Goal: Task Accomplishment & Management: Manage account settings

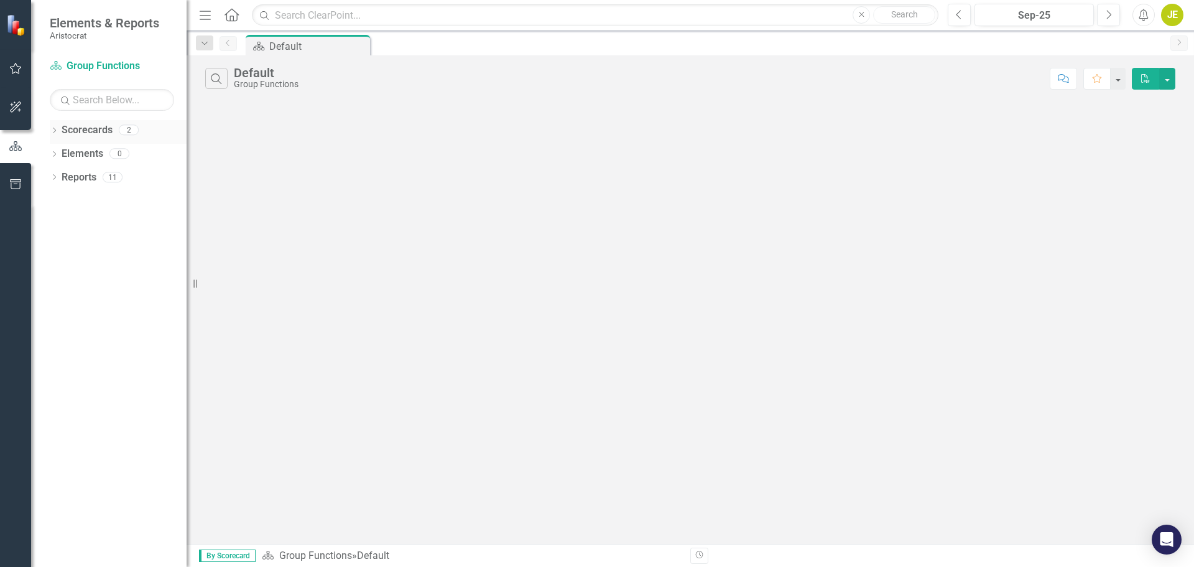
click at [55, 128] on icon "Dropdown" at bounding box center [54, 131] width 9 height 7
click at [60, 155] on icon "Dropdown" at bounding box center [60, 152] width 9 height 7
click at [91, 171] on link "ALABs" at bounding box center [134, 177] width 106 height 14
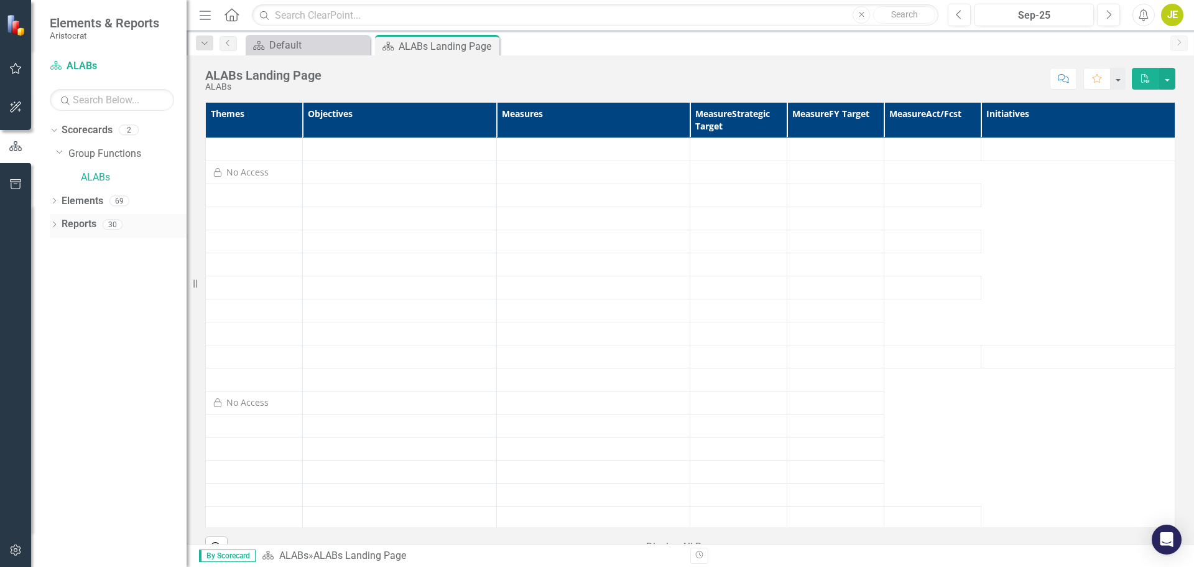
click at [56, 221] on div "Dropdown" at bounding box center [54, 226] width 9 height 11
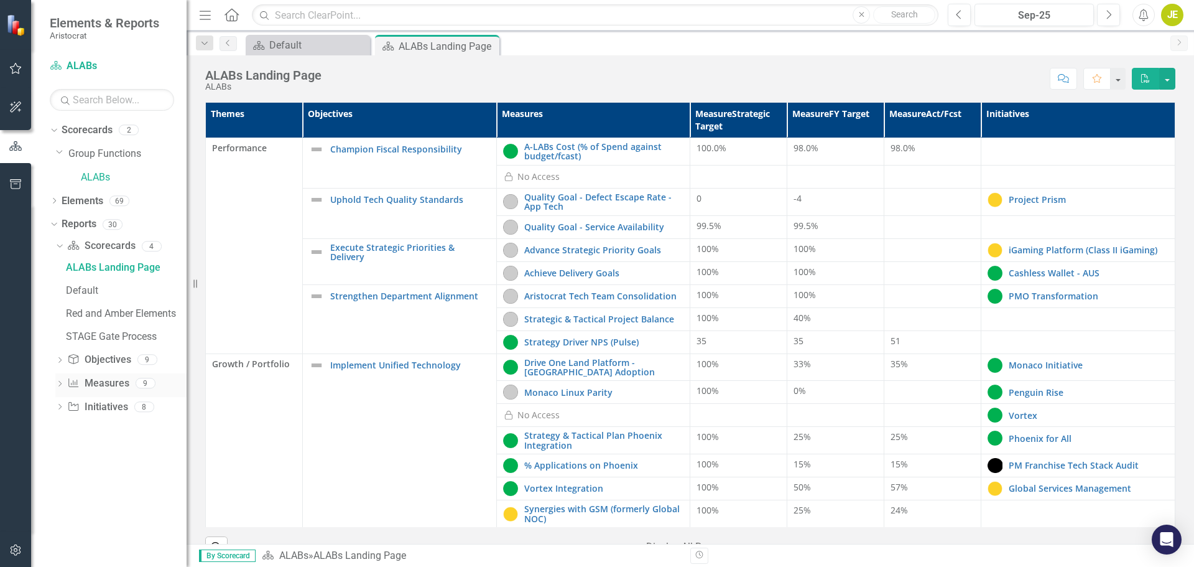
click at [59, 381] on icon "Dropdown" at bounding box center [59, 384] width 9 height 7
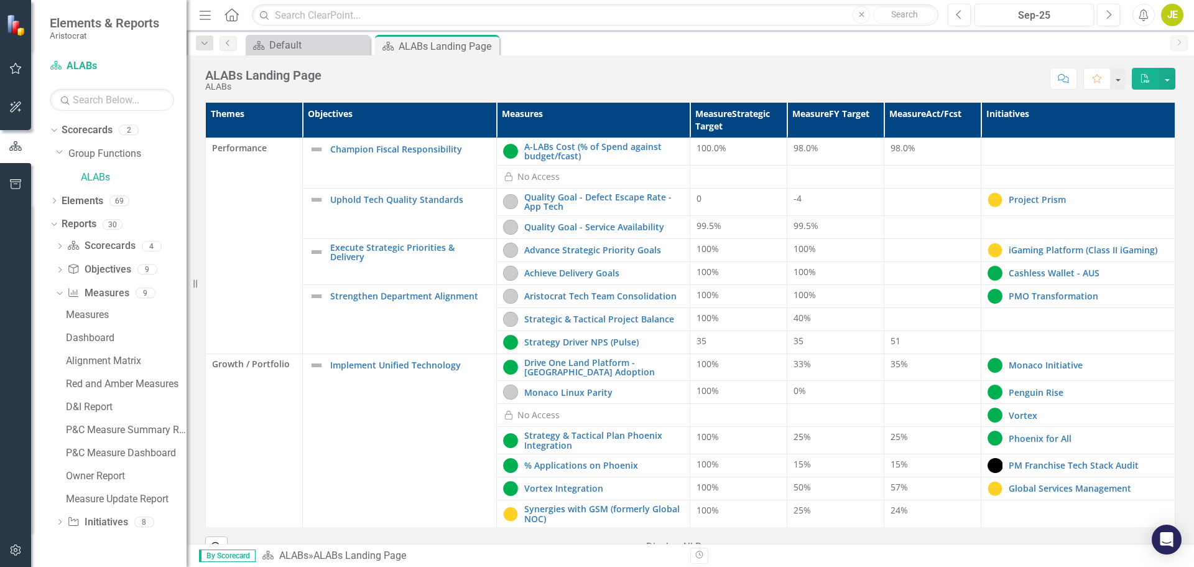
drag, startPoint x: 61, startPoint y: 516, endPoint x: 62, endPoint y: 506, distance: 9.4
click at [61, 516] on div "Dropdown Initiative Initiatives 8" at bounding box center [120, 524] width 131 height 24
click at [62, 521] on icon "Dropdown" at bounding box center [59, 522] width 9 height 7
click at [87, 474] on div "Owner Report" at bounding box center [126, 476] width 121 height 11
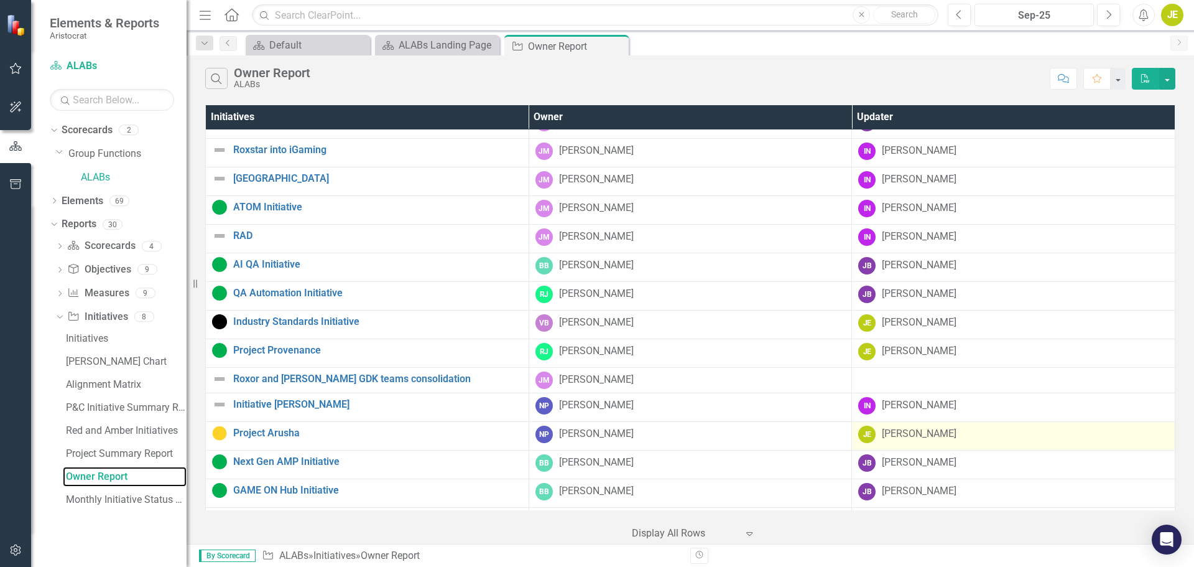
scroll to position [304, 0]
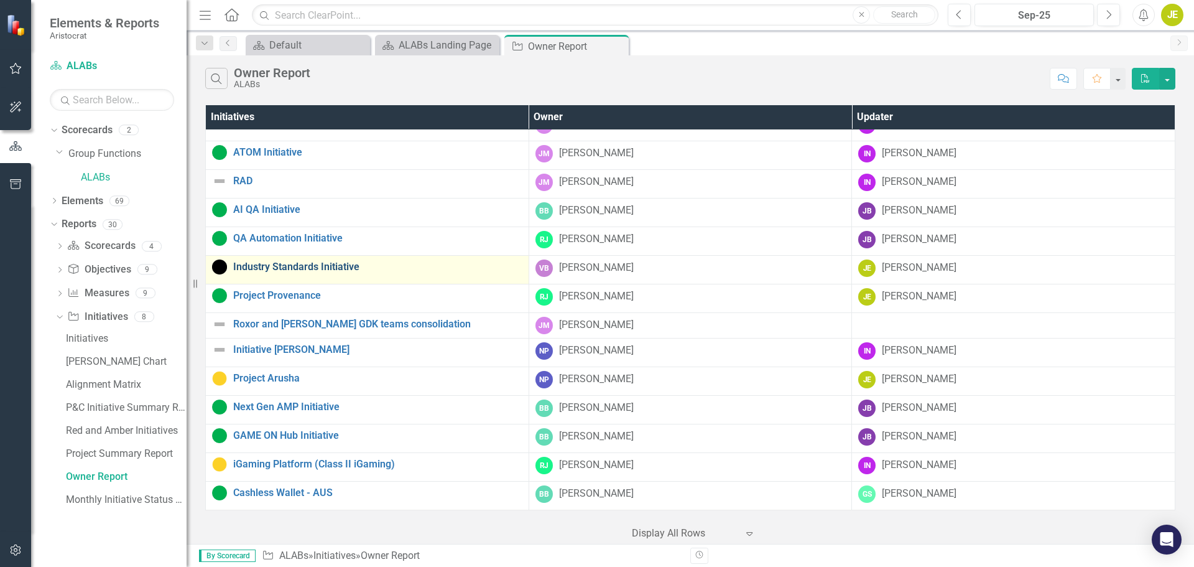
click at [303, 265] on link "Industry Standards Initiative" at bounding box center [377, 266] width 289 height 11
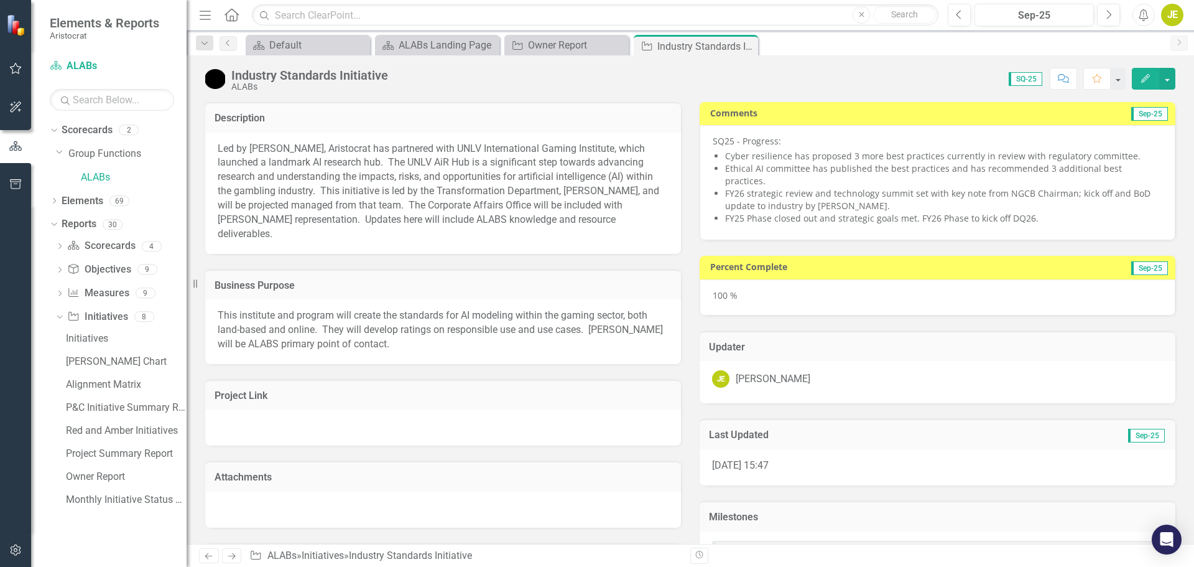
checkbox input "true"
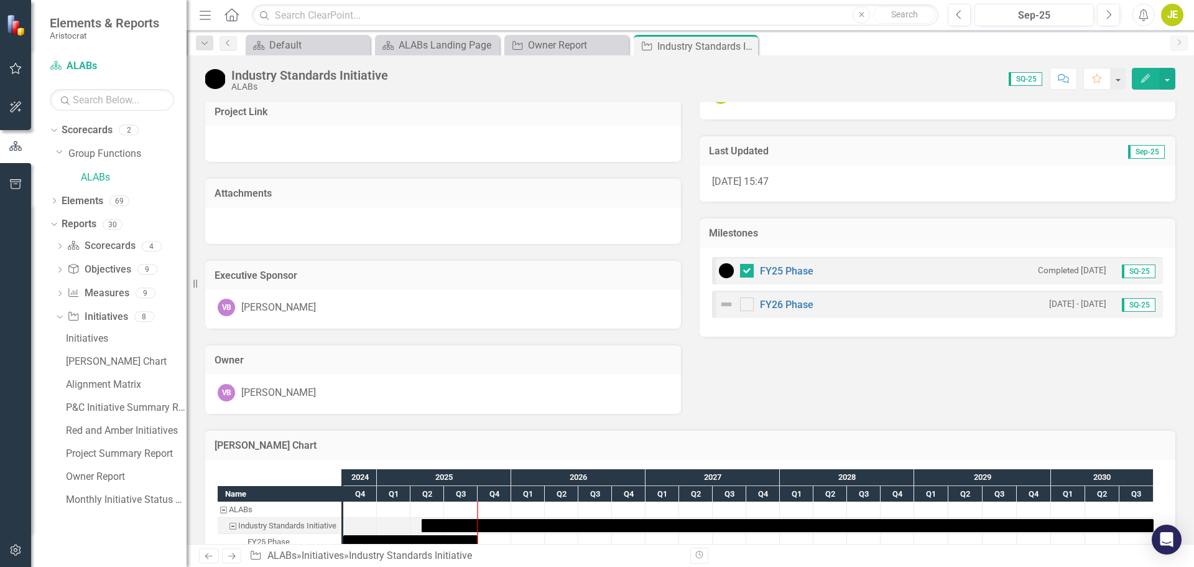
scroll to position [254, 0]
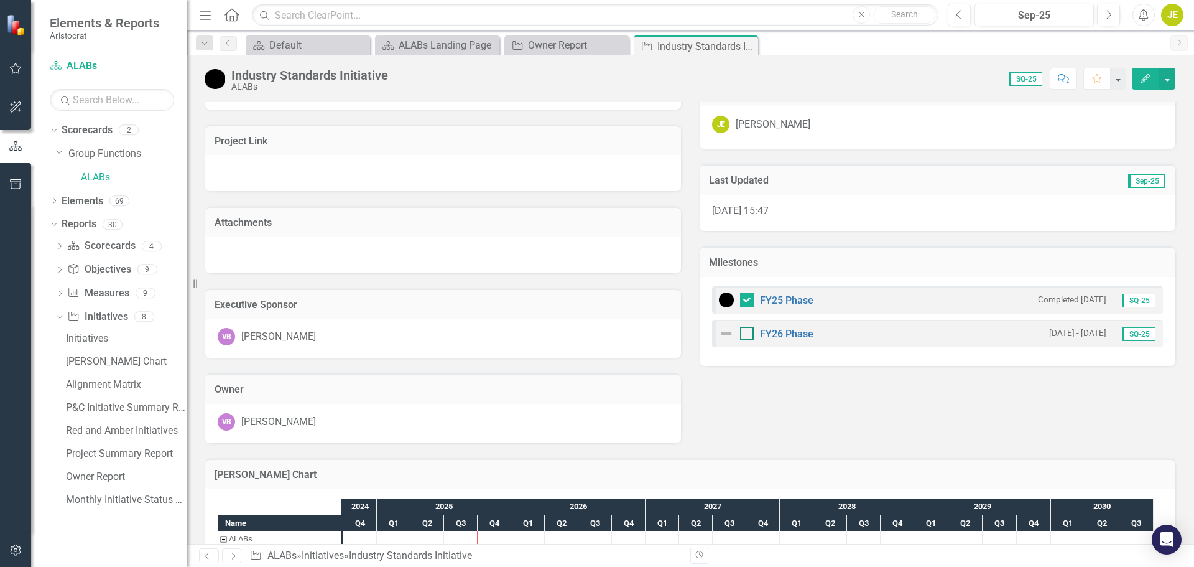
click at [740, 327] on input "checkbox" at bounding box center [744, 331] width 8 height 8
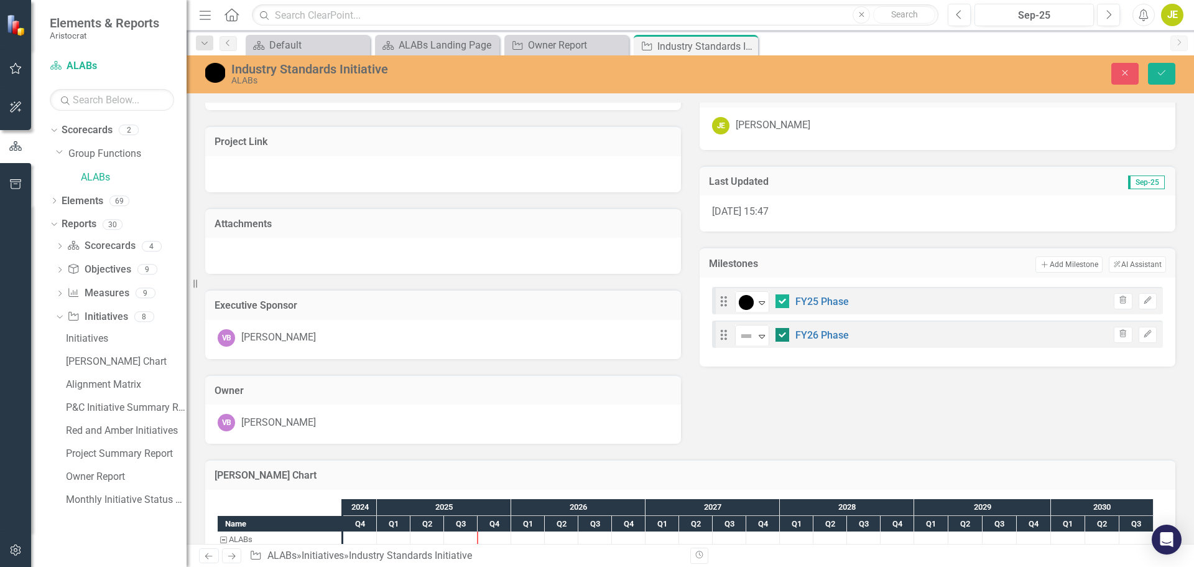
click at [777, 328] on input "checkbox" at bounding box center [780, 332] width 8 height 8
checkbox input "false"
click at [756, 331] on icon "Expand" at bounding box center [762, 336] width 12 height 10
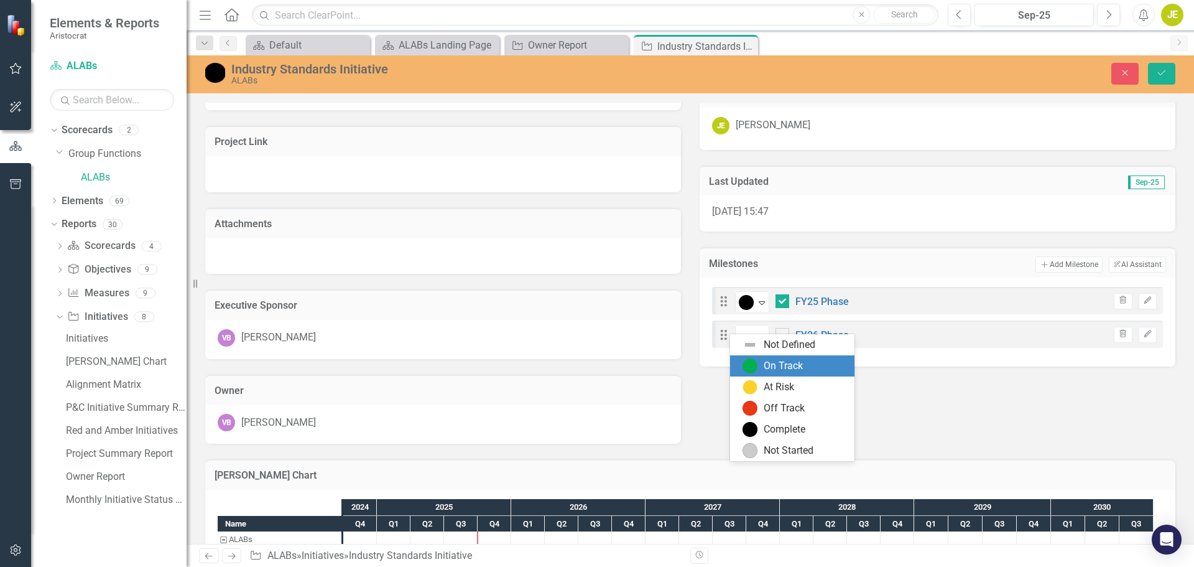
click at [772, 364] on div "On Track" at bounding box center [783, 366] width 39 height 14
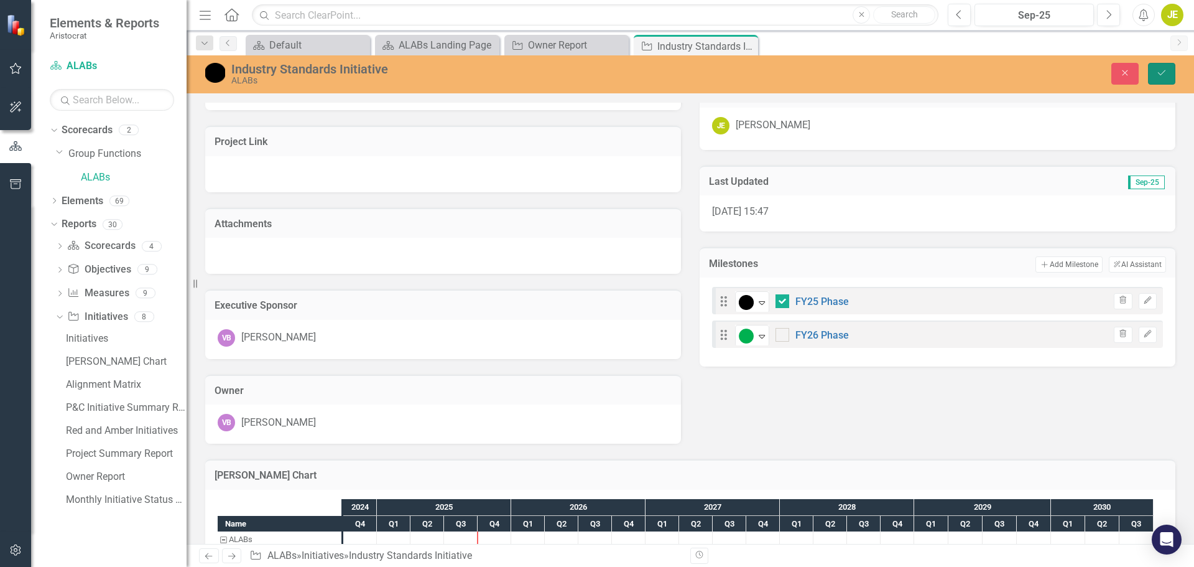
drag, startPoint x: 1161, startPoint y: 69, endPoint x: 1169, endPoint y: 91, distance: 23.2
click at [1161, 70] on icon "Save" at bounding box center [1161, 72] width 11 height 9
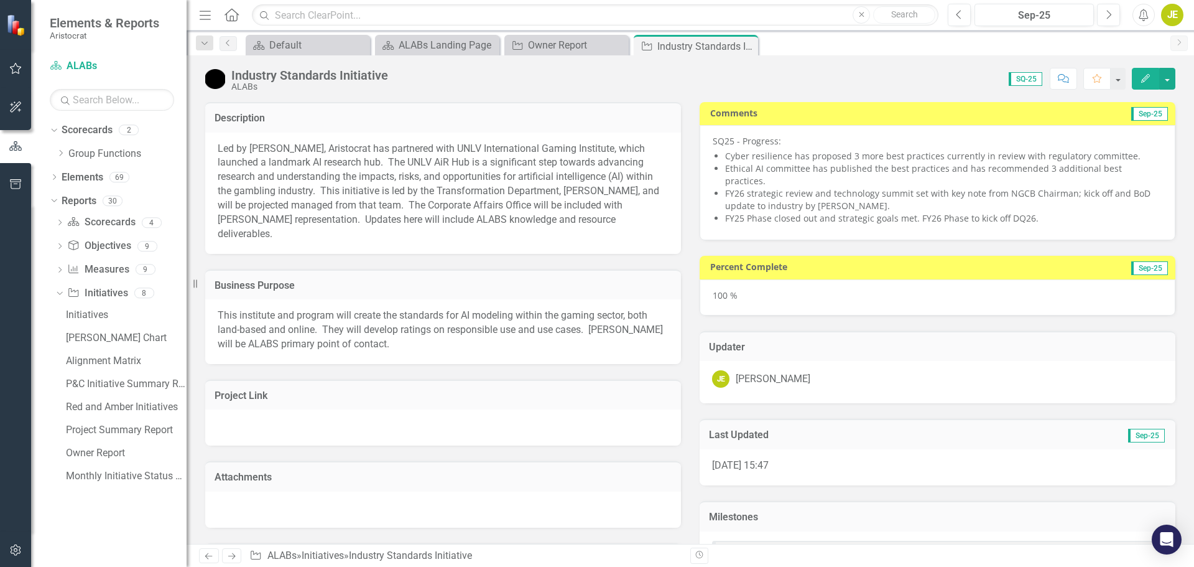
checkbox input "true"
click at [954, 17] on button "Previous" at bounding box center [959, 15] width 23 height 22
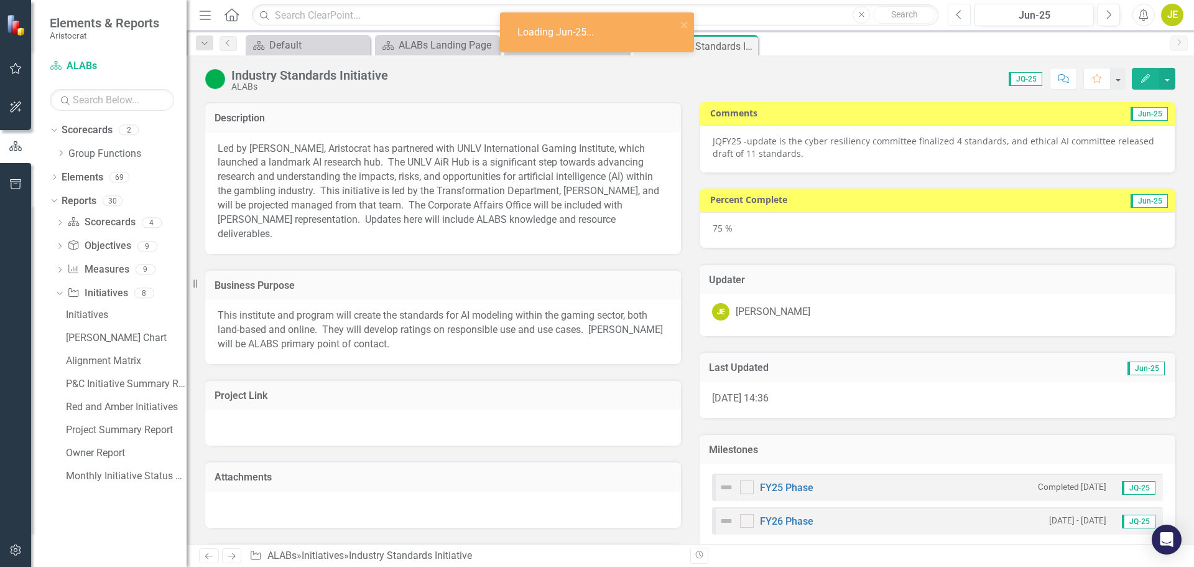
checkbox input "true"
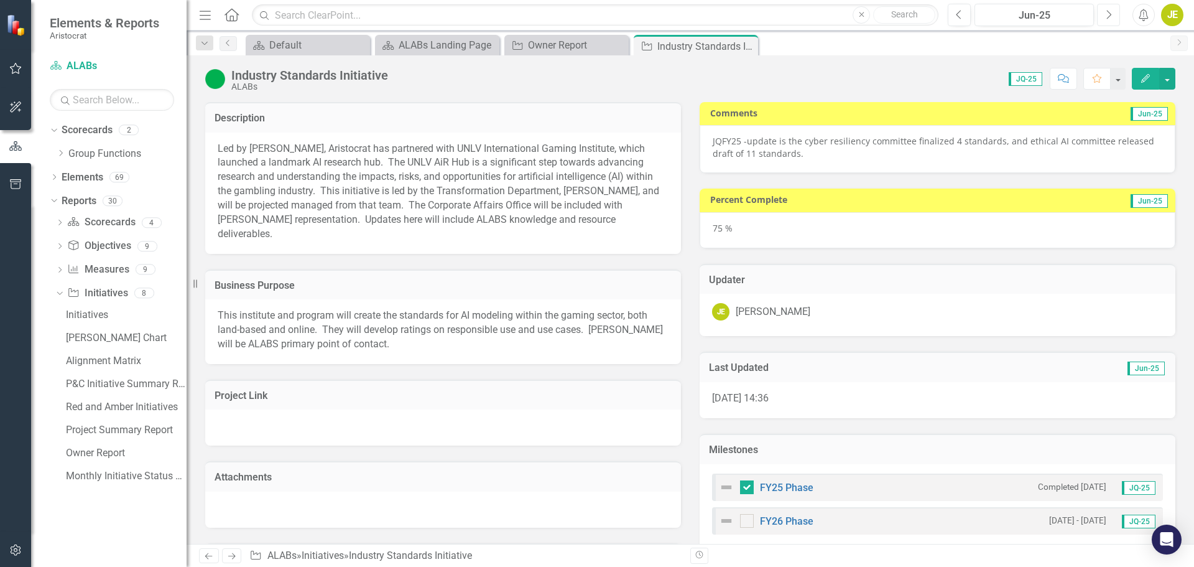
click at [1108, 11] on icon "button" at bounding box center [1109, 14] width 5 height 9
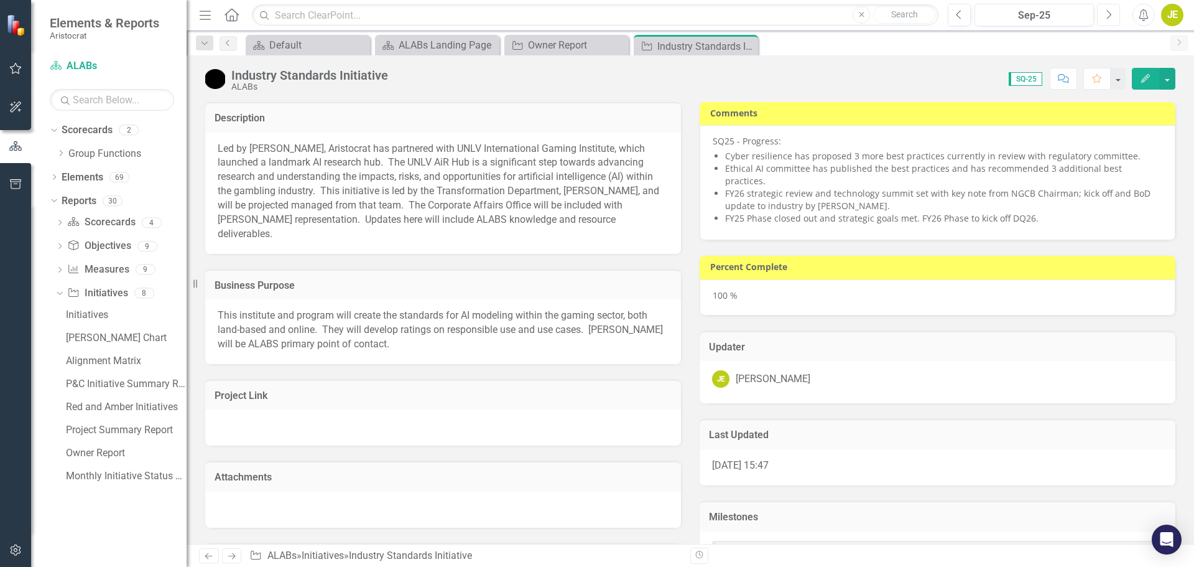
checkbox input "true"
click at [1147, 114] on span "Sep-25" at bounding box center [1149, 114] width 37 height 14
click at [1131, 147] on p "SQ25 - Progress:" at bounding box center [938, 141] width 450 height 12
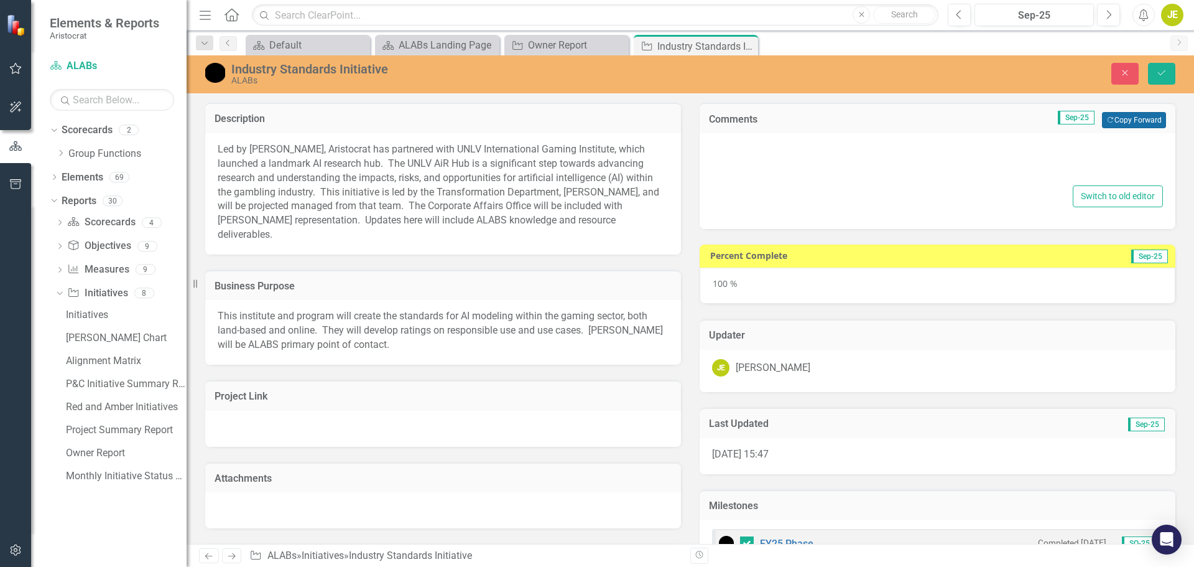
click at [1136, 119] on button "Copy Forward Copy Forward" at bounding box center [1134, 120] width 64 height 16
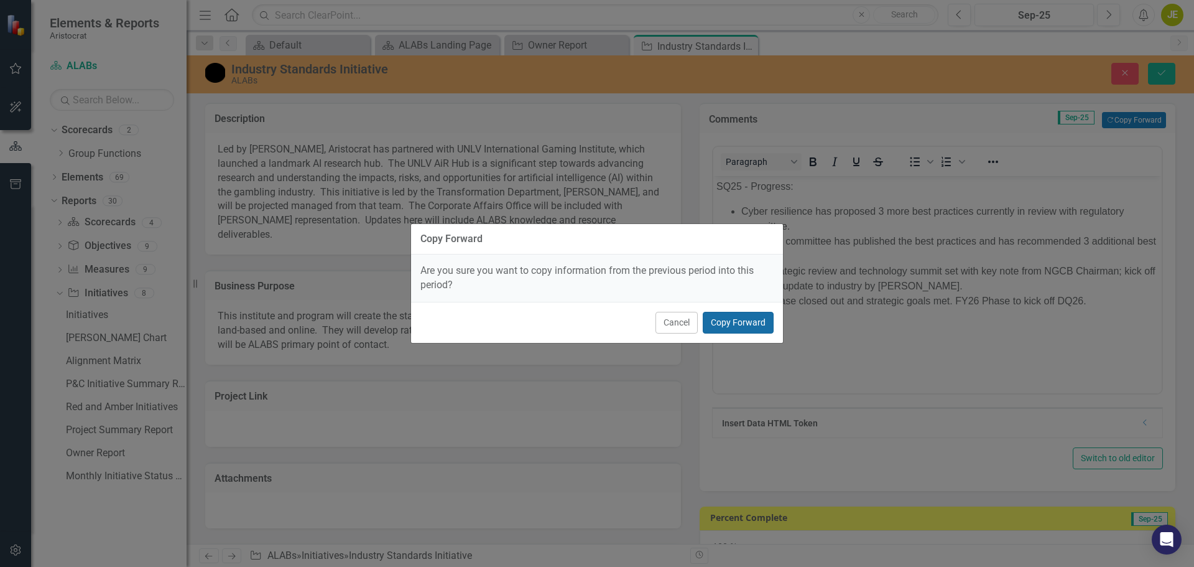
click at [762, 327] on button "Copy Forward" at bounding box center [738, 323] width 71 height 22
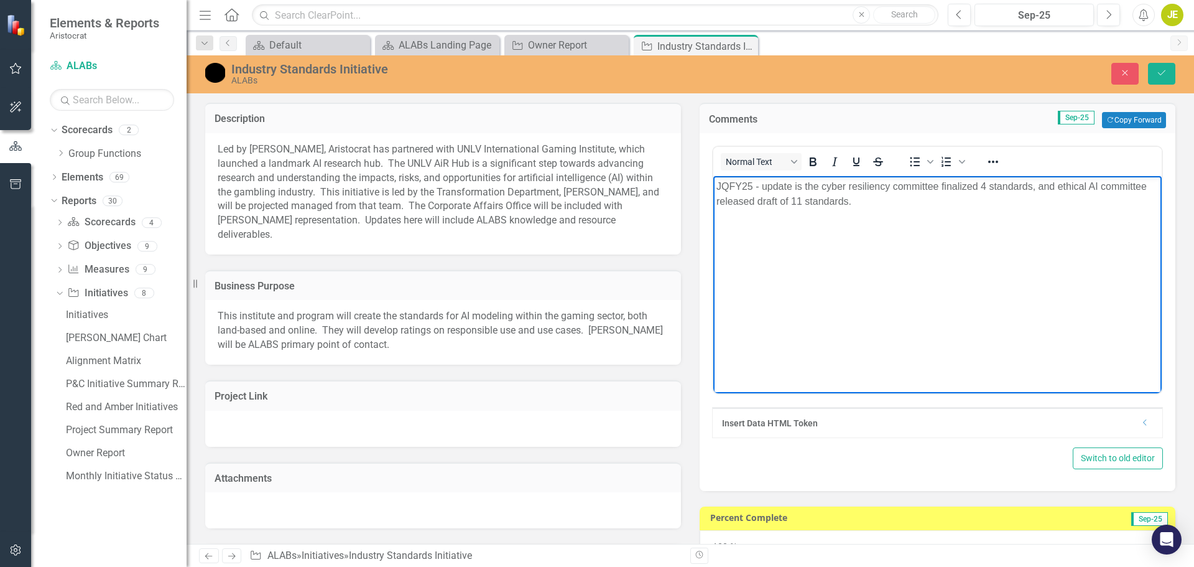
click at [866, 205] on p "JQFY25 - update is the cyber resiliency committee finalized 4 standards, and et…" at bounding box center [937, 194] width 442 height 30
click at [742, 190] on p "JQFY25 - update is the cyber resiliency committee finalized 4 standards, and et…" at bounding box center [937, 194] width 442 height 30
click at [754, 183] on p "JQFY25 - update is the cyber resiliency committee finalized 4 standards, and et…" at bounding box center [937, 194] width 442 height 30
click at [741, 185] on p "JQFY25 - update is the cyber resiliency committee finalized 4 standards, and et…" at bounding box center [937, 194] width 442 height 30
click at [873, 206] on p "JQ25 - update is the cyber resiliency committee finalized 4 standards, and ethi…" at bounding box center [937, 194] width 442 height 30
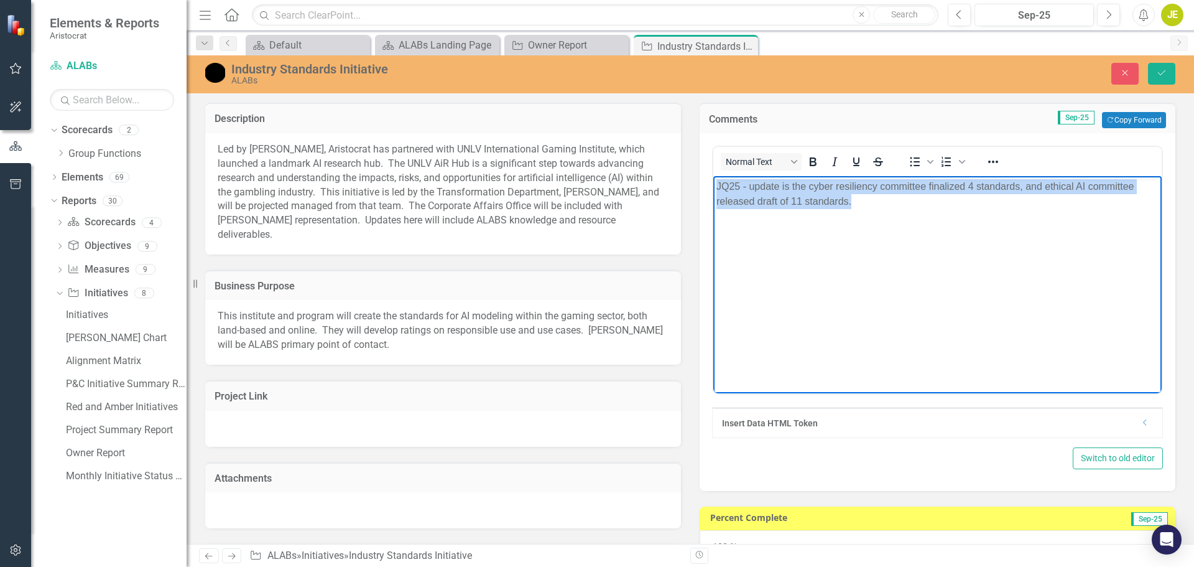
drag, startPoint x: 873, startPoint y: 206, endPoint x: 715, endPoint y: 188, distance: 159.0
click at [715, 188] on body "JQ25 - update is the cyber resiliency committee finalized 4 standards, and ethi…" at bounding box center [937, 269] width 448 height 187
drag, startPoint x: 55, startPoint y: 24, endPoint x: 831, endPoint y: 165, distance: 788.3
click at [831, 165] on icon "Italic" at bounding box center [834, 161] width 15 height 15
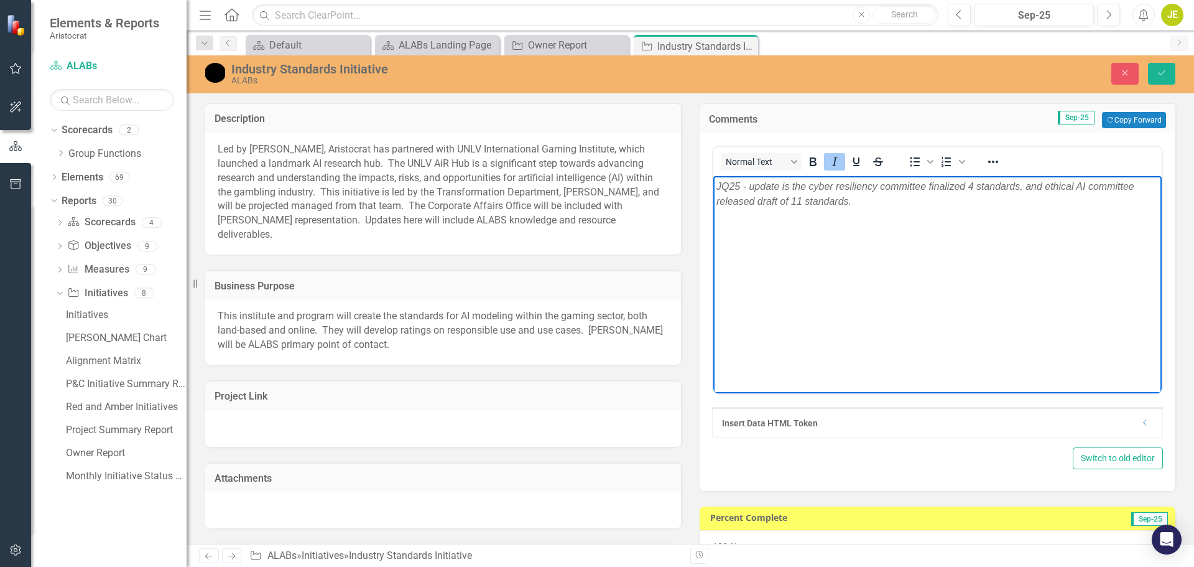
click at [851, 229] on body "JQ25 - update is the cyber resiliency committee finalized 4 standards, and ethi…" at bounding box center [937, 269] width 448 height 187
click at [860, 204] on p "JQ25 - update is the cyber resiliency committee finalized 4 standards, and ethi…" at bounding box center [937, 194] width 442 height 30
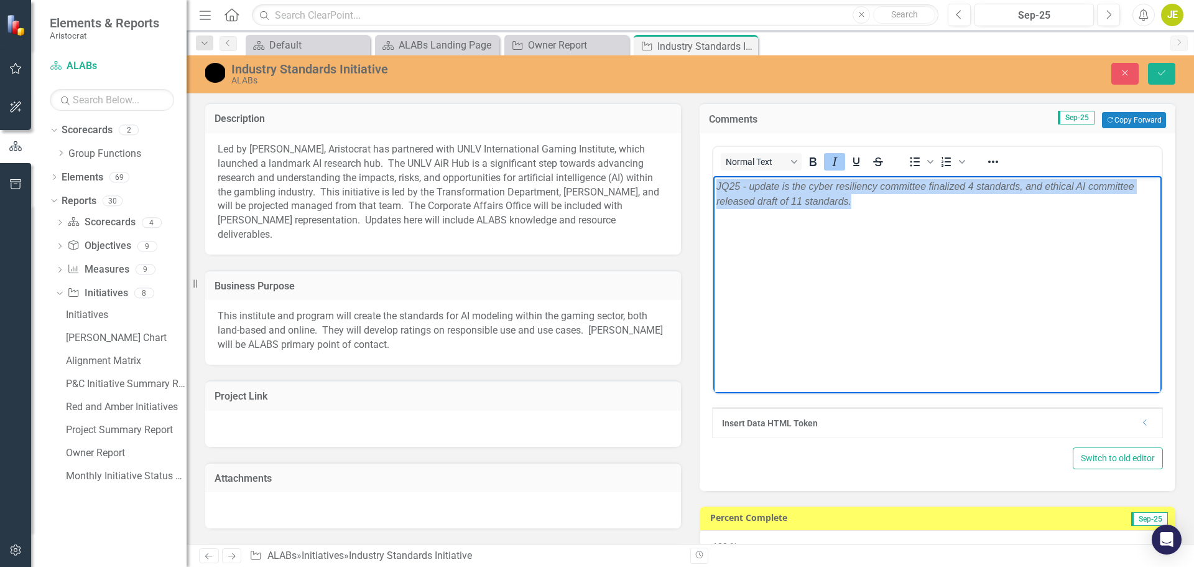
drag, startPoint x: 859, startPoint y: 204, endPoint x: 713, endPoint y: 192, distance: 146.0
click at [713, 192] on body "JQ25 - update is the cyber resiliency committee finalized 4 standards, and ethi…" at bounding box center [937, 269] width 448 height 187
click at [814, 229] on body "JQ25 - update is the cyber resiliency committee finalized 4 standards, and ethi…" at bounding box center [937, 269] width 448 height 187
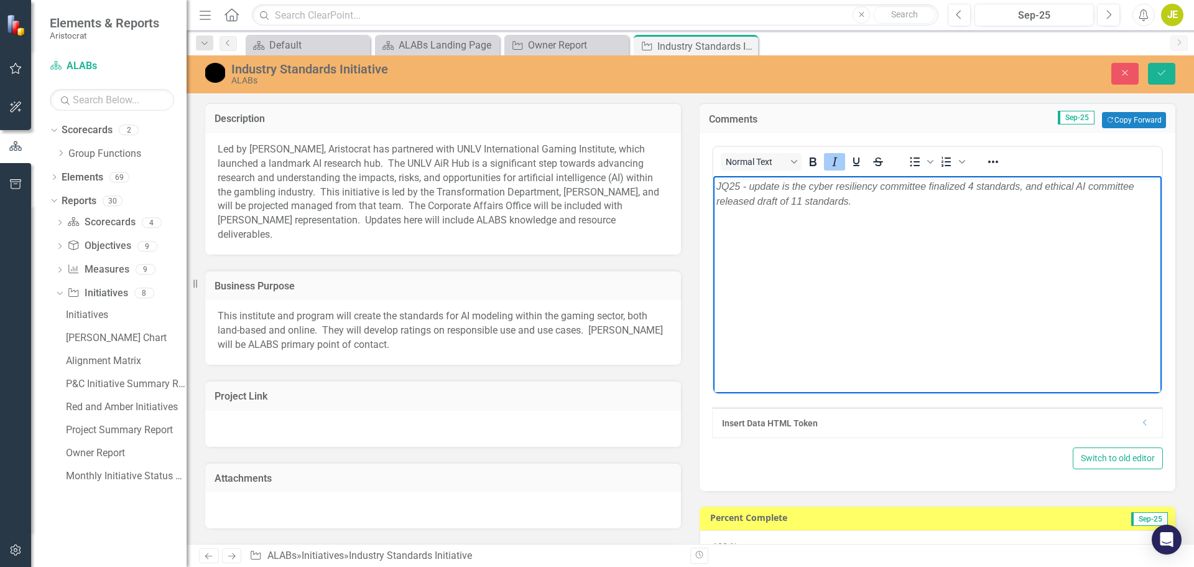
click at [858, 202] on p "JQ25 - update is the cyber resiliency committee finalized 4 standards, and ethi…" at bounding box center [937, 194] width 442 height 30
click at [1165, 73] on icon "Save" at bounding box center [1161, 72] width 11 height 9
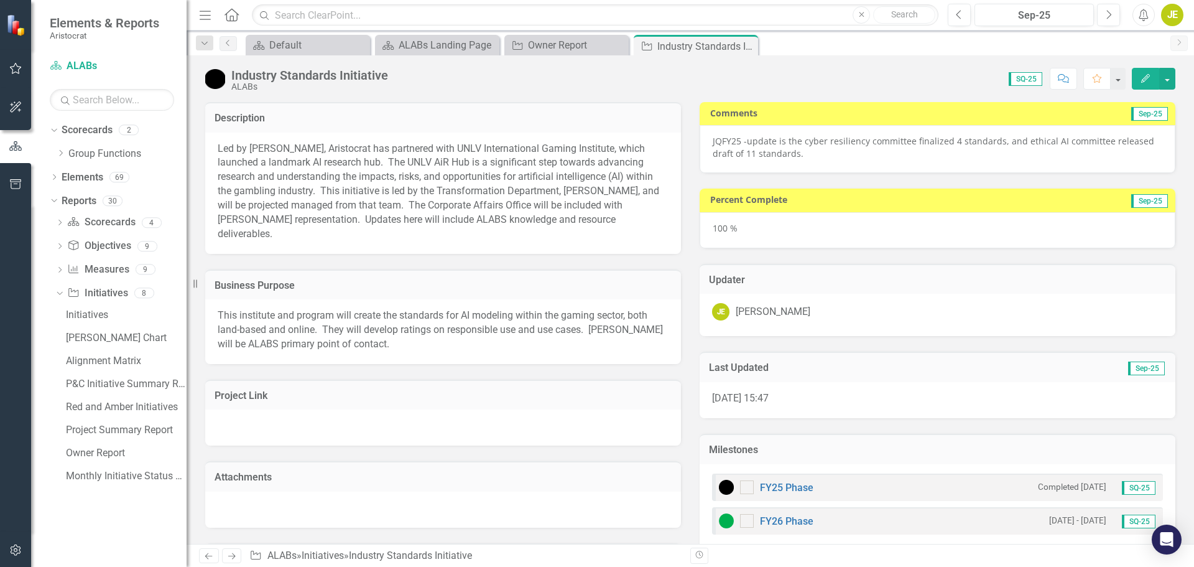
checkbox input "true"
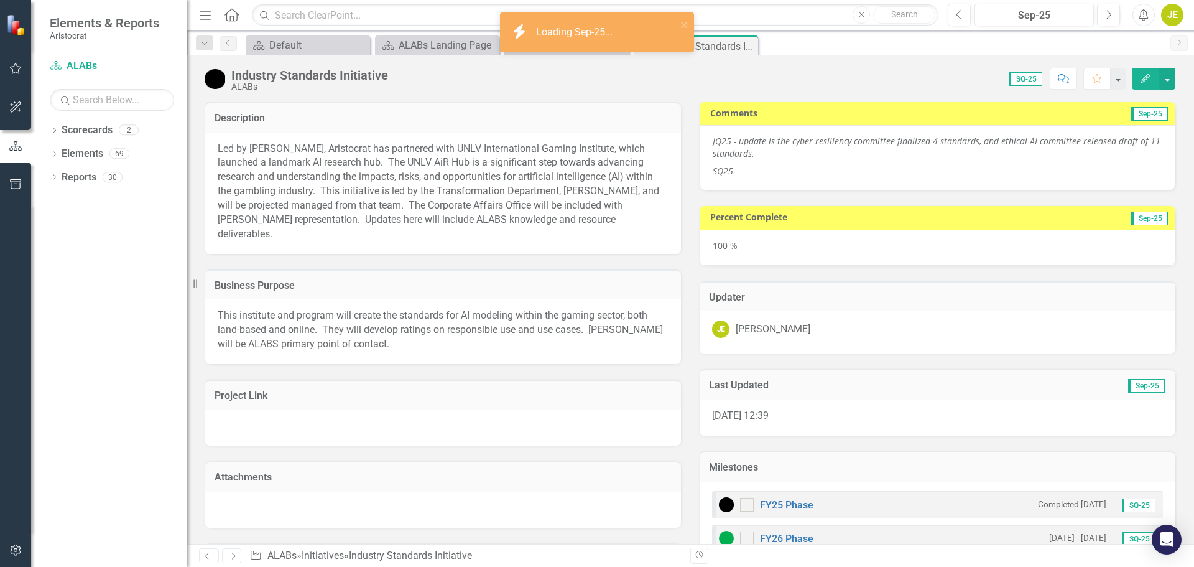
checkbox input "true"
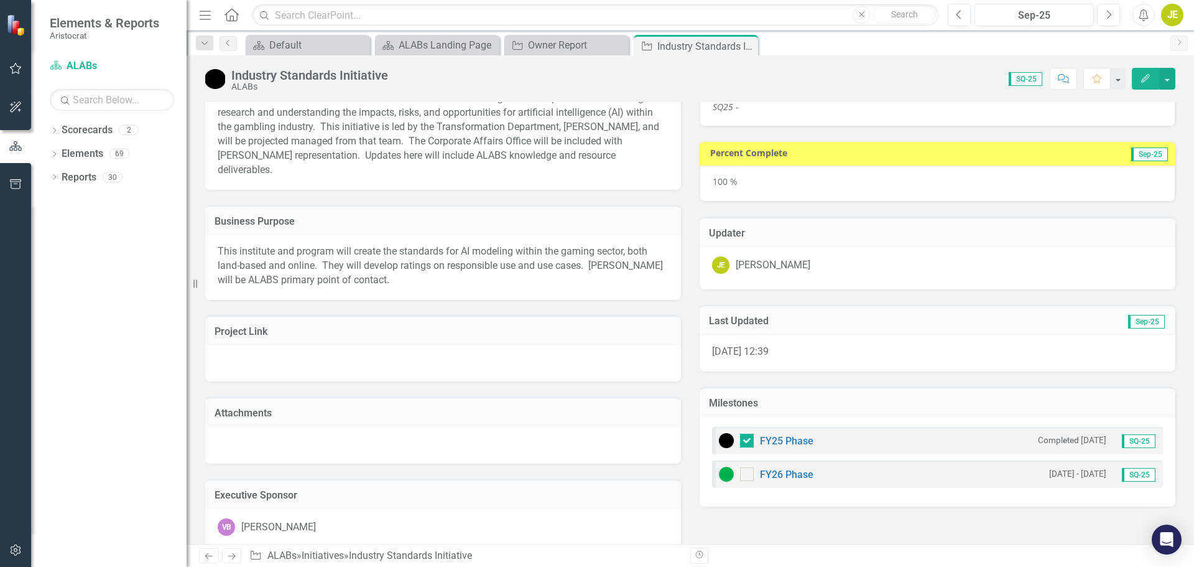
scroll to position [124, 0]
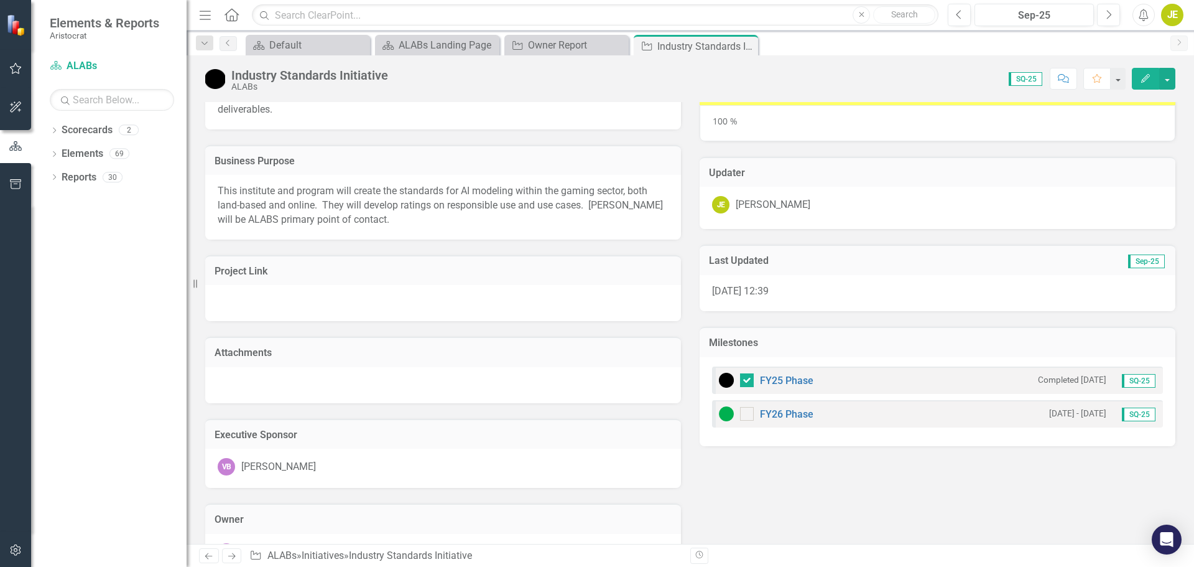
click at [726, 417] on img at bounding box center [726, 413] width 15 height 15
click at [723, 417] on img at bounding box center [726, 413] width 15 height 15
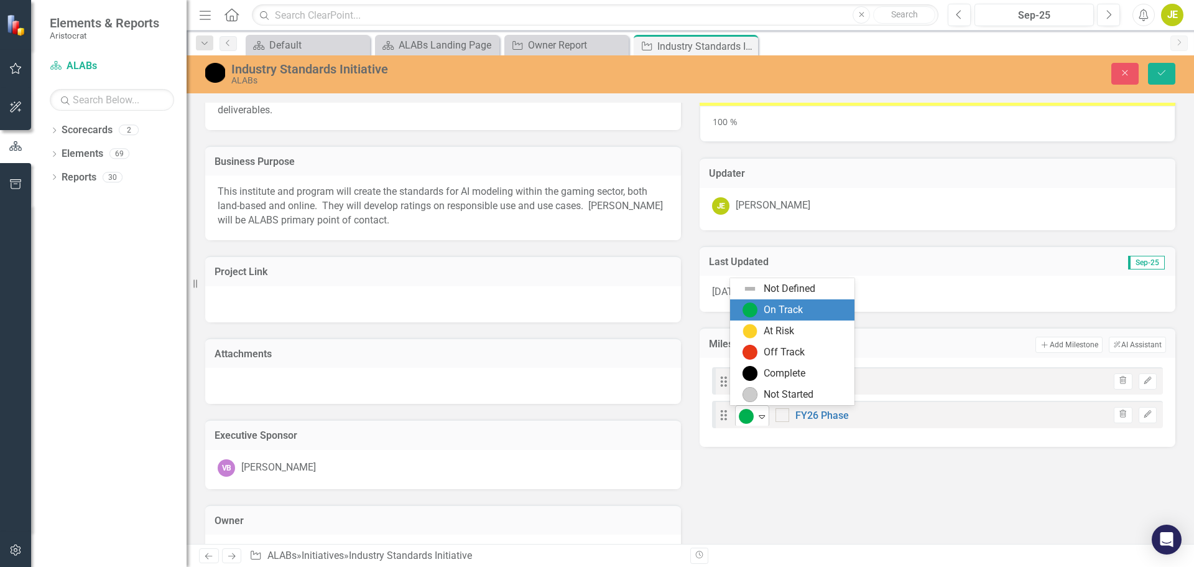
click at [759, 419] on icon "Expand" at bounding box center [762, 416] width 12 height 10
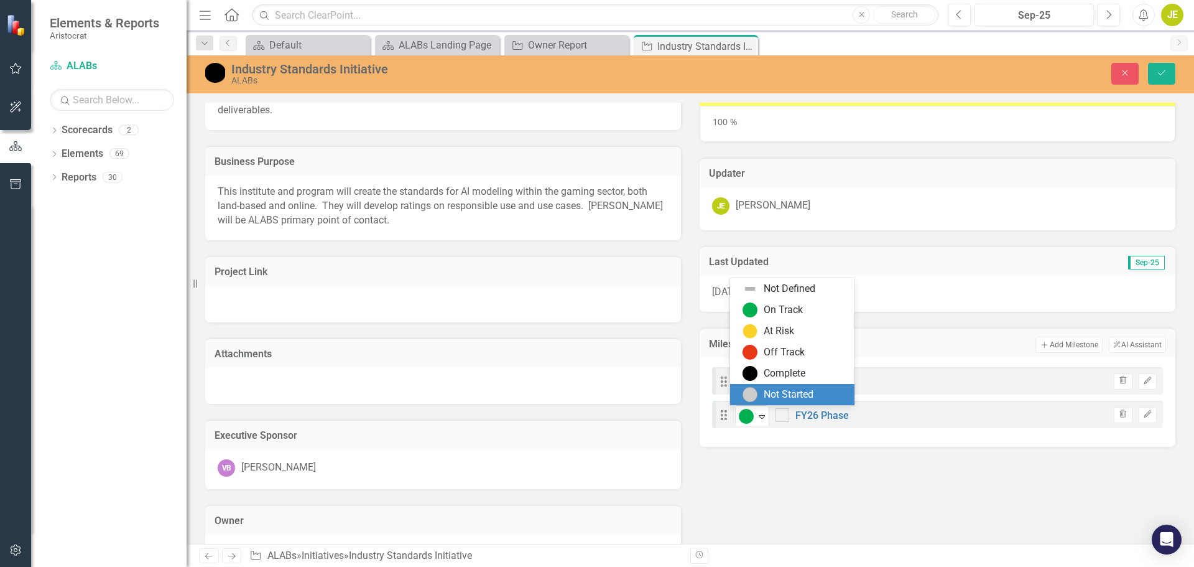
click at [763, 396] on div "Not Started" at bounding box center [795, 394] width 104 height 15
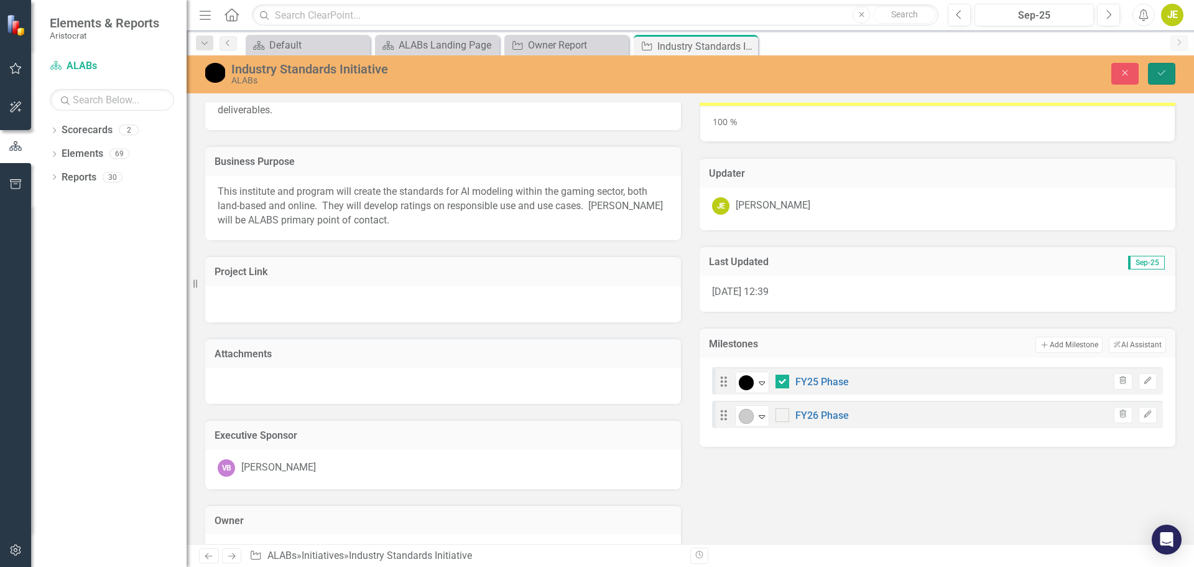
click at [1157, 76] on icon "Save" at bounding box center [1161, 72] width 11 height 9
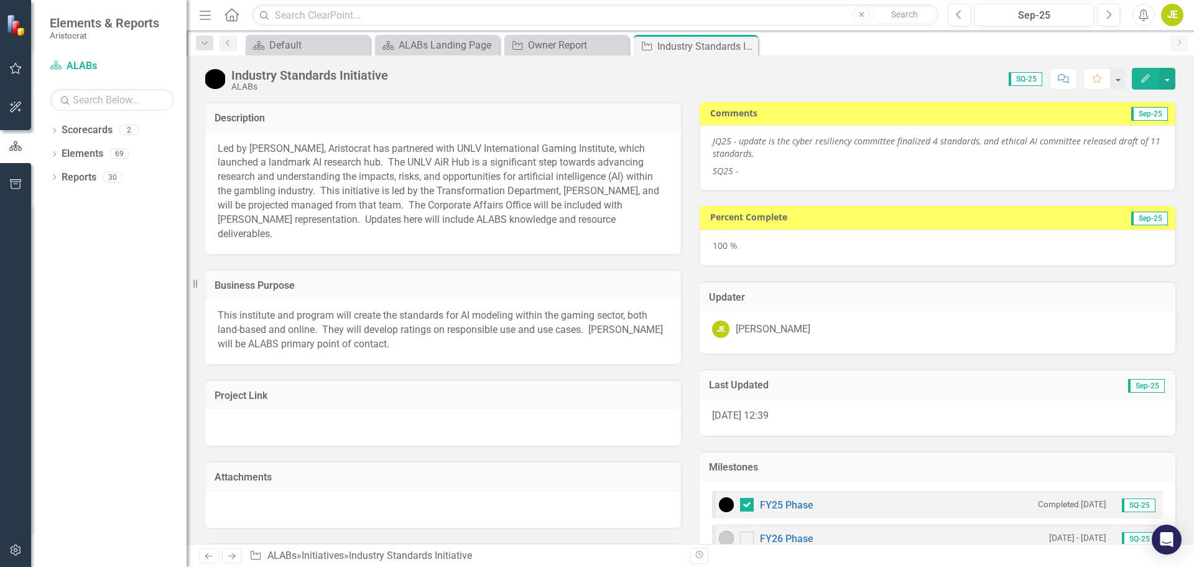
click at [725, 249] on div "100 %" at bounding box center [938, 247] width 476 height 36
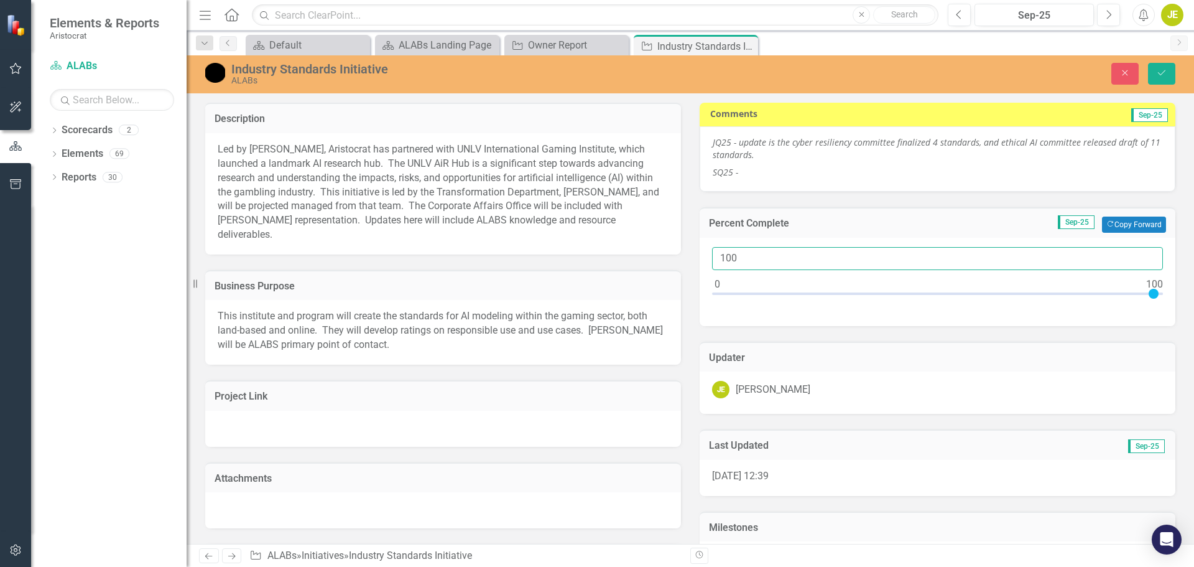
drag, startPoint x: 756, startPoint y: 259, endPoint x: 693, endPoint y: 260, distance: 62.8
click at [693, 260] on div "Percent Complete Sep-25 Copy Forward Copy Forward 100" at bounding box center [937, 259] width 494 height 134
click at [1119, 75] on button "Close" at bounding box center [1124, 74] width 27 height 22
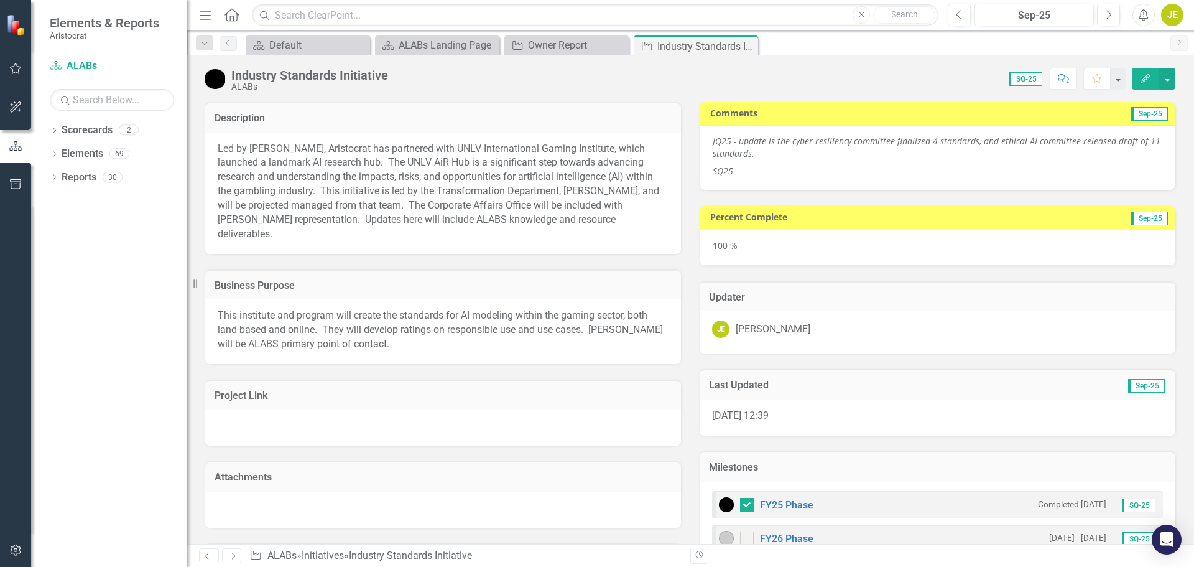
click at [741, 245] on div "100 %" at bounding box center [938, 247] width 476 height 36
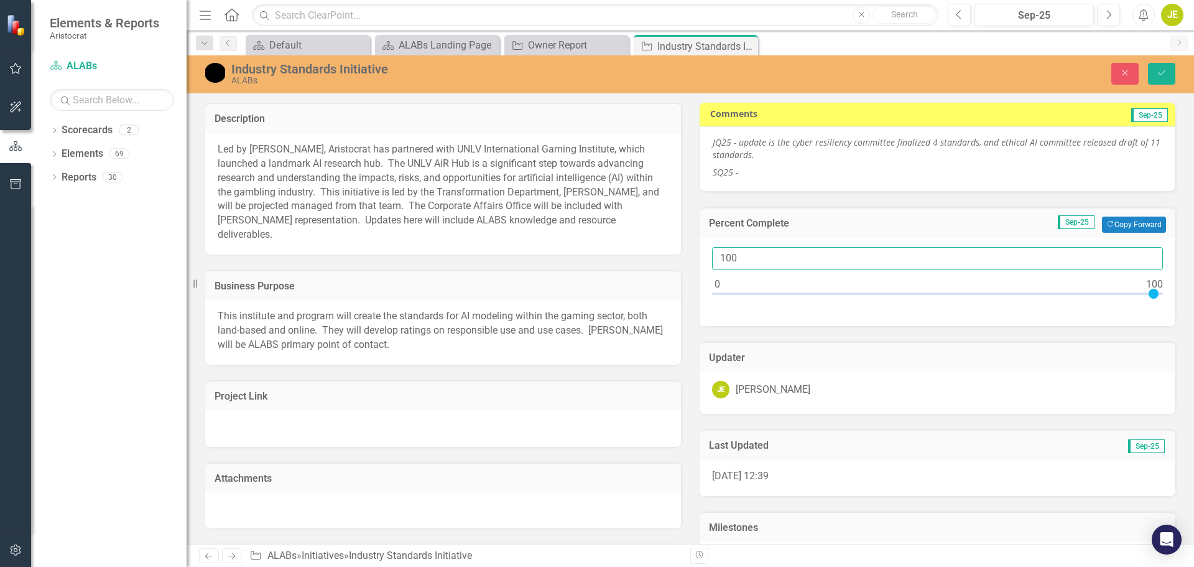
click at [751, 259] on input "100" at bounding box center [937, 258] width 451 height 23
click at [1155, 72] on button "Save" at bounding box center [1161, 74] width 27 height 22
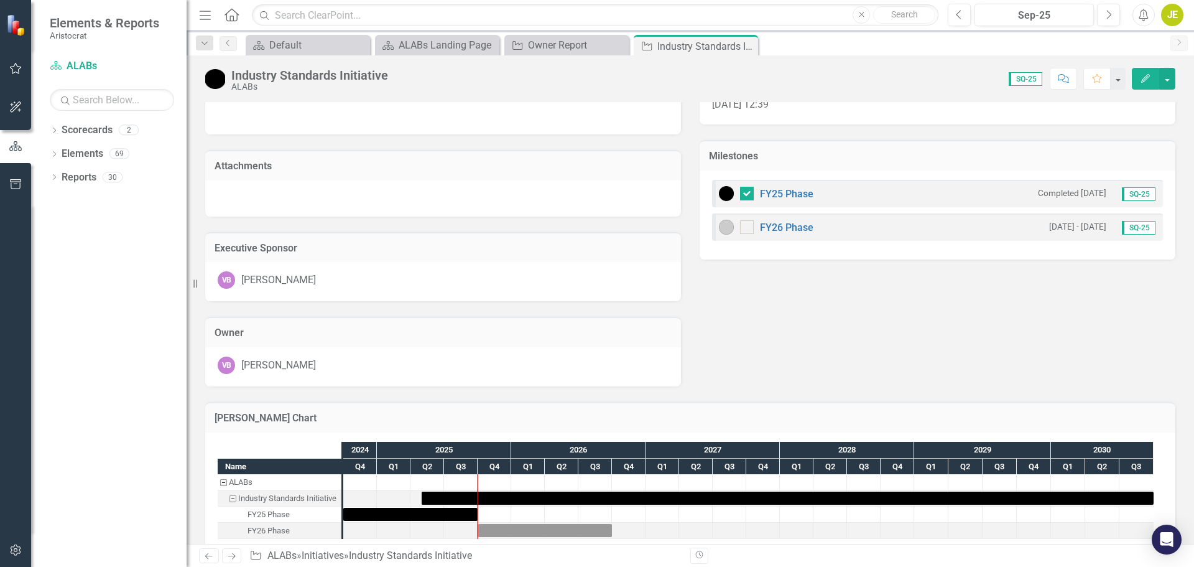
scroll to position [62, 0]
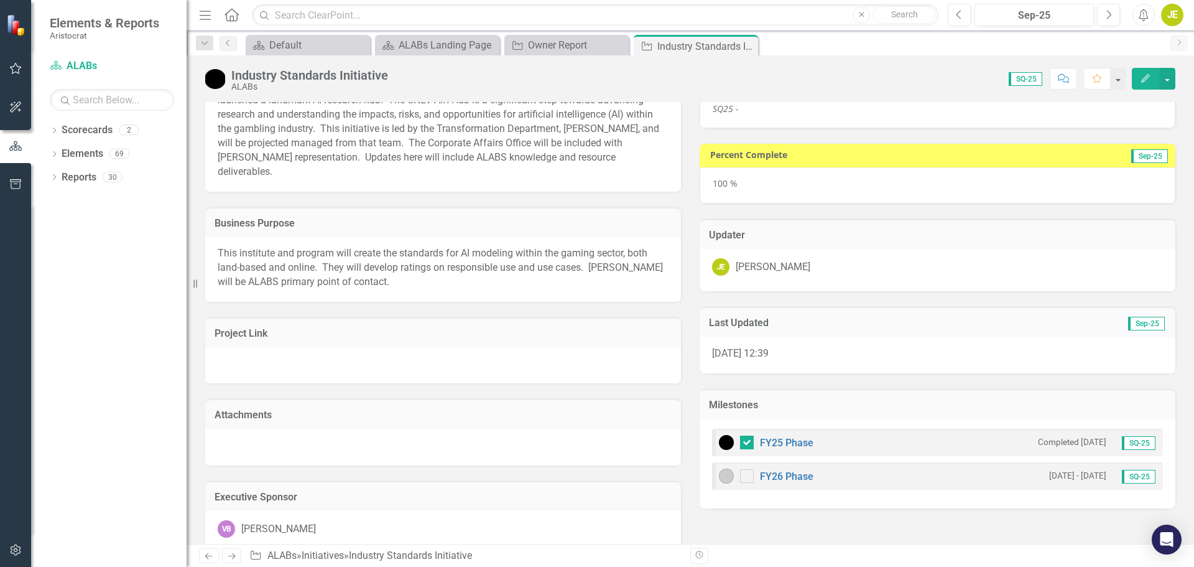
click at [733, 188] on div "100 %" at bounding box center [938, 185] width 476 height 36
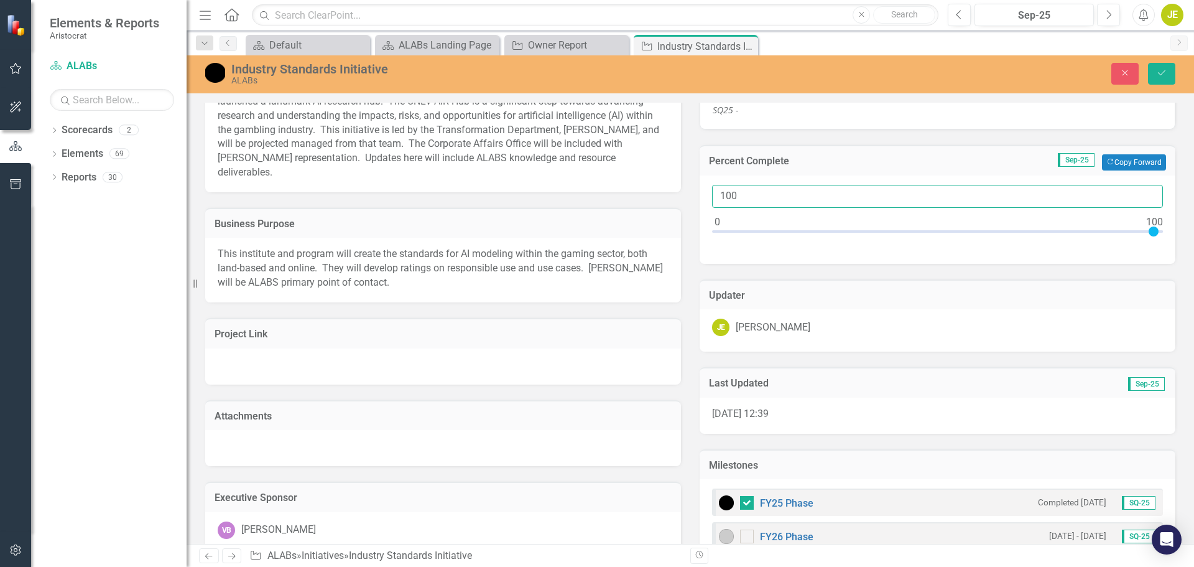
drag, startPoint x: 750, startPoint y: 198, endPoint x: 577, endPoint y: 221, distance: 175.1
click at [608, 220] on div "Description Led by [PERSON_NAME], Aristocrat has partnered with UNLV Internatio…" at bounding box center [690, 330] width 989 height 611
type input "20"
click at [1162, 68] on icon "Save" at bounding box center [1161, 72] width 11 height 9
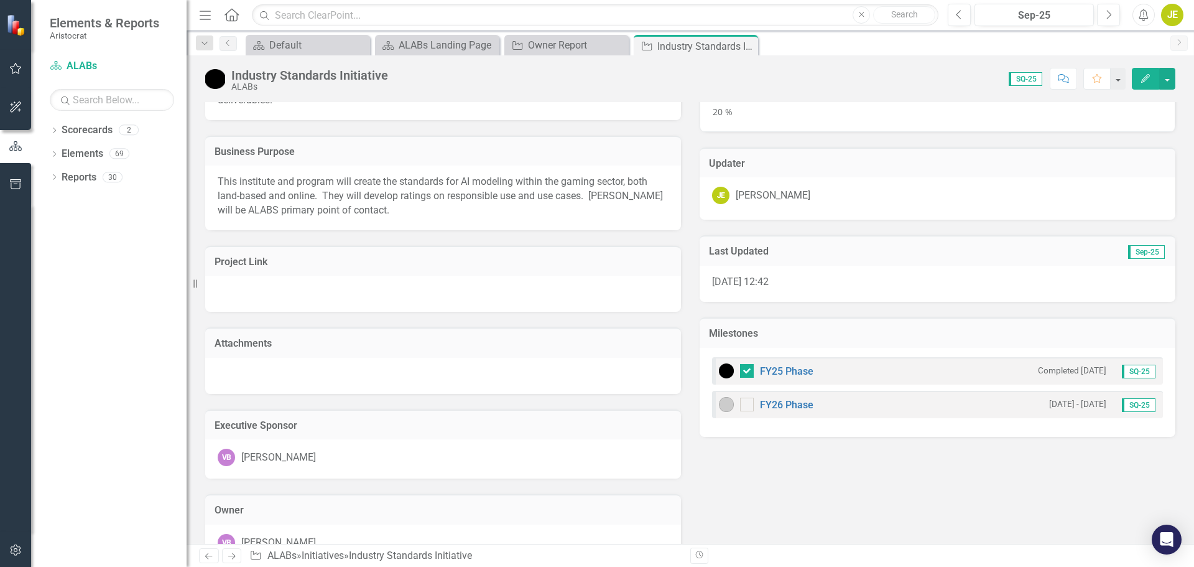
scroll to position [130, 0]
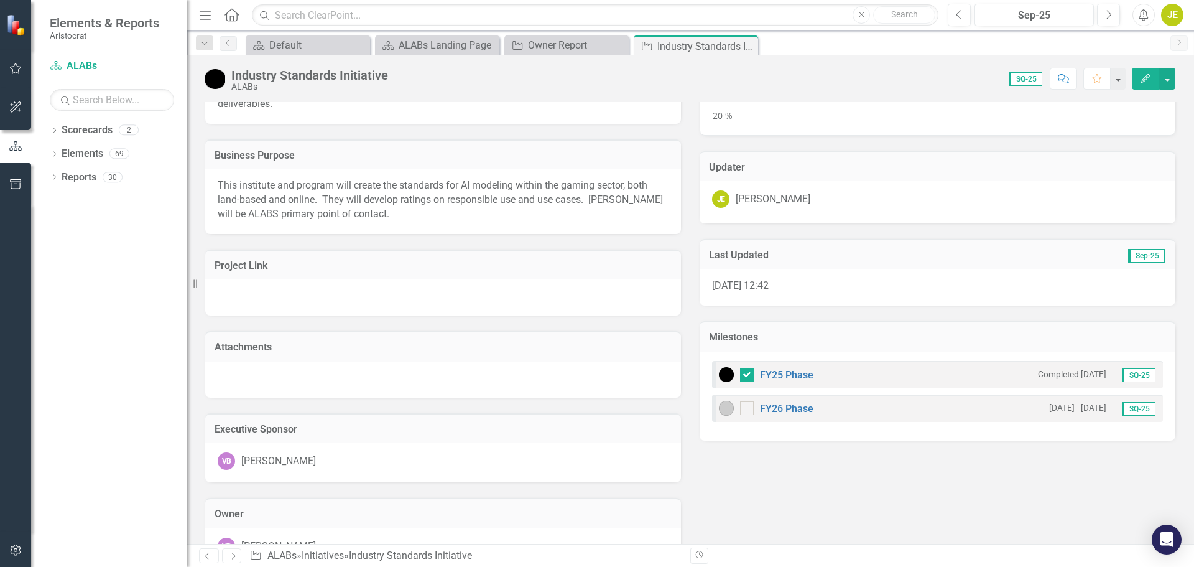
click at [737, 120] on div "20 %" at bounding box center [938, 118] width 476 height 36
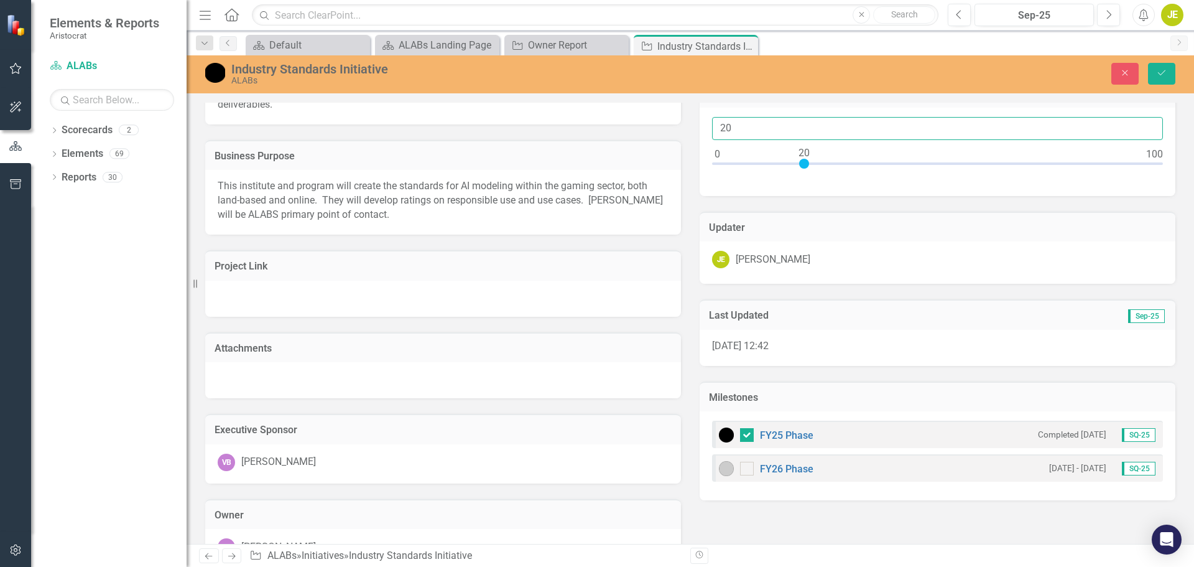
click at [744, 127] on input "20" at bounding box center [937, 128] width 451 height 23
click at [863, 204] on div "Updater JE [PERSON_NAME]" at bounding box center [937, 240] width 494 height 88
click at [1154, 77] on button "Save" at bounding box center [1161, 74] width 27 height 22
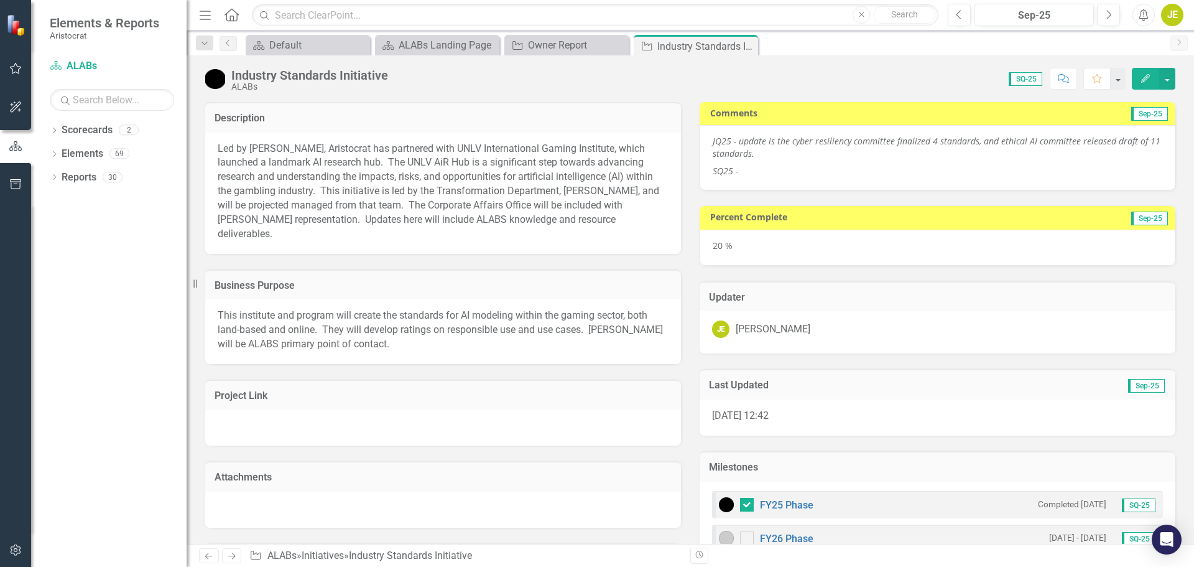
click at [752, 241] on div "20 %" at bounding box center [938, 247] width 476 height 36
click at [755, 241] on div "20 %" at bounding box center [938, 247] width 476 height 36
click at [729, 248] on div "20 %" at bounding box center [938, 247] width 476 height 36
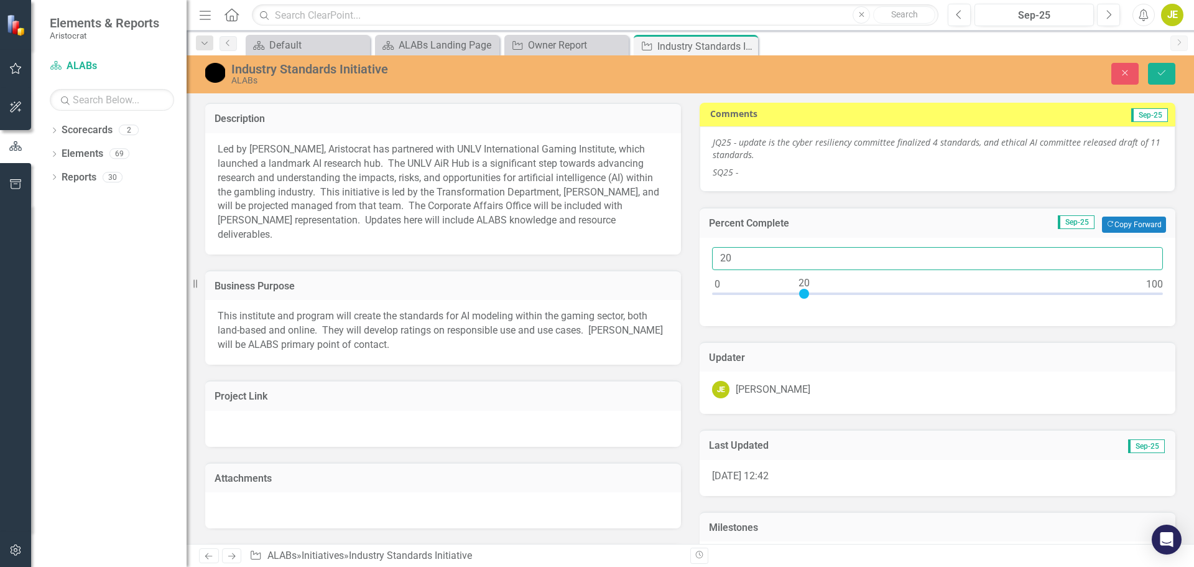
click at [731, 254] on input "20" at bounding box center [937, 258] width 451 height 23
type input "020"
click at [1168, 68] on button "Save" at bounding box center [1161, 74] width 27 height 22
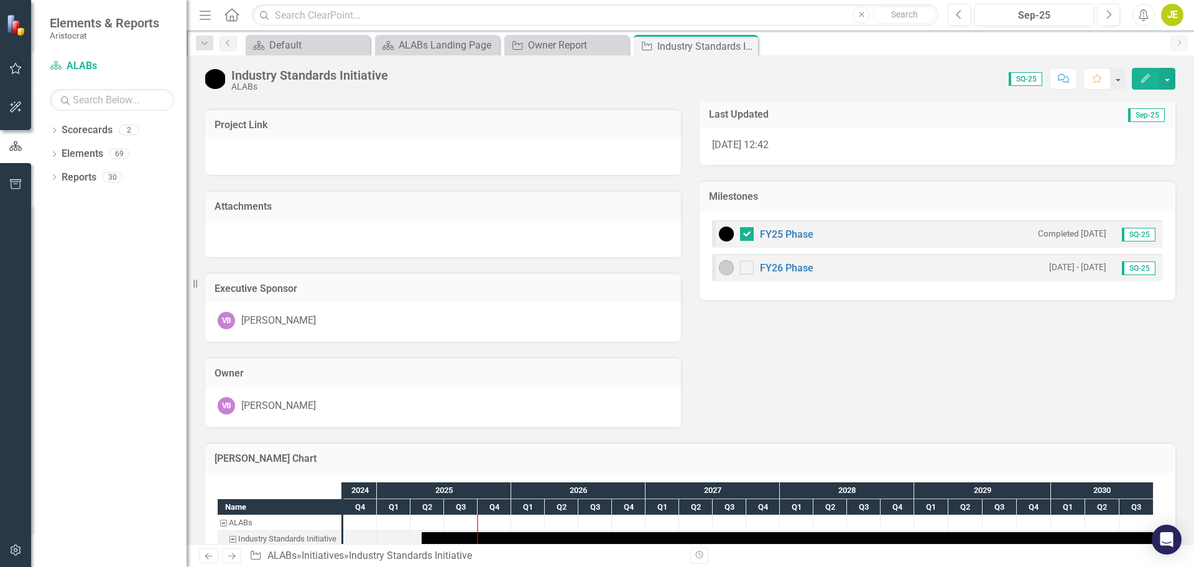
scroll to position [317, 0]
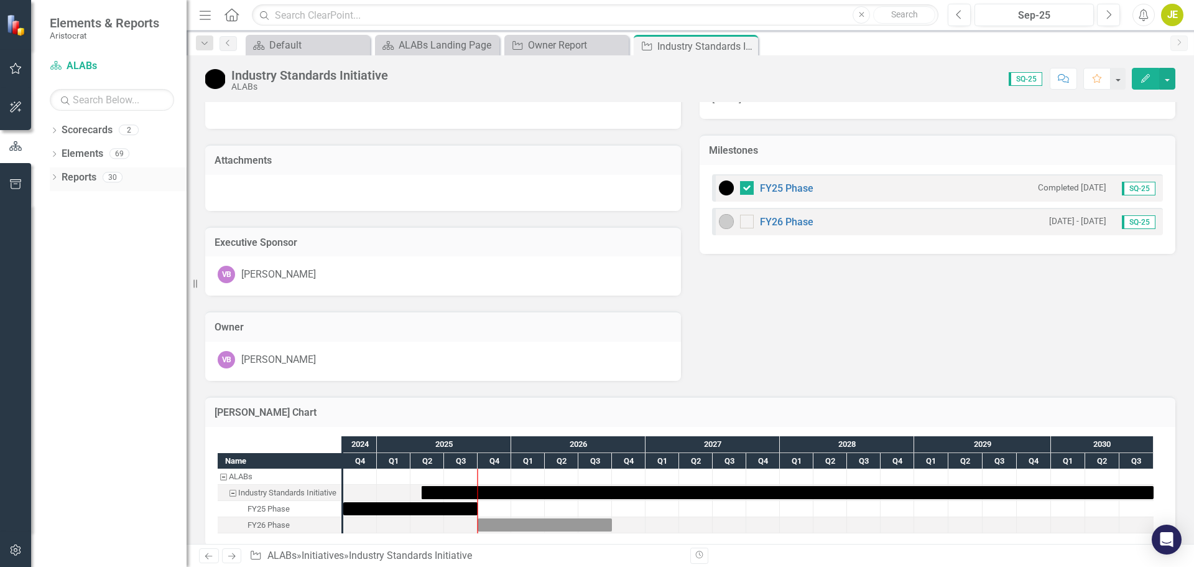
click at [51, 179] on icon "Dropdown" at bounding box center [54, 178] width 9 height 7
click at [61, 271] on icon "Dropdown" at bounding box center [59, 270] width 9 height 7
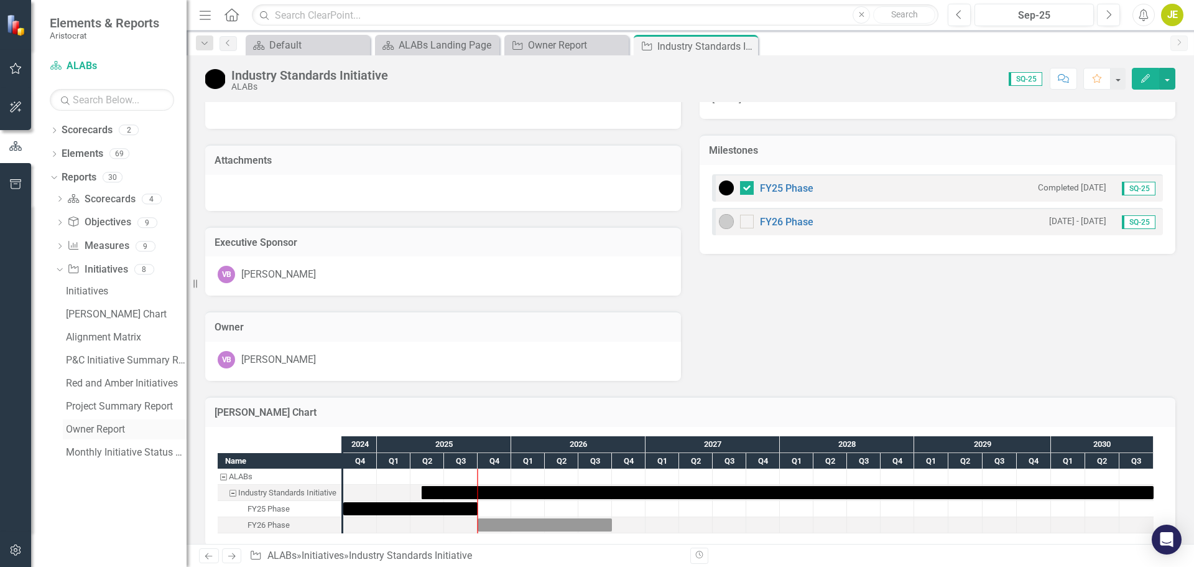
click at [115, 430] on div "Owner Report" at bounding box center [126, 429] width 121 height 11
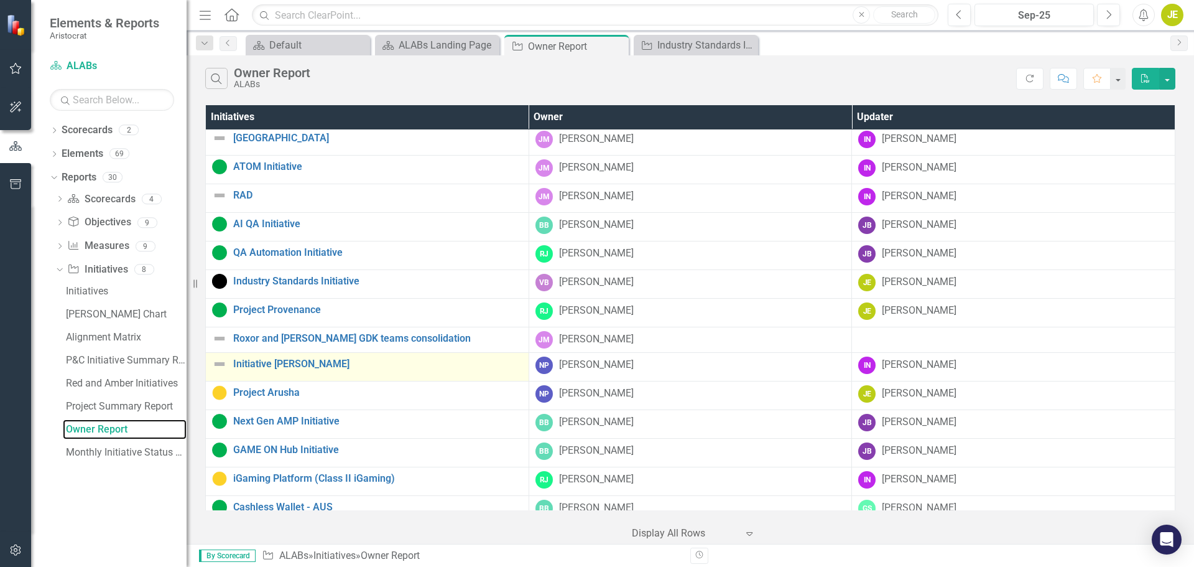
scroll to position [304, 0]
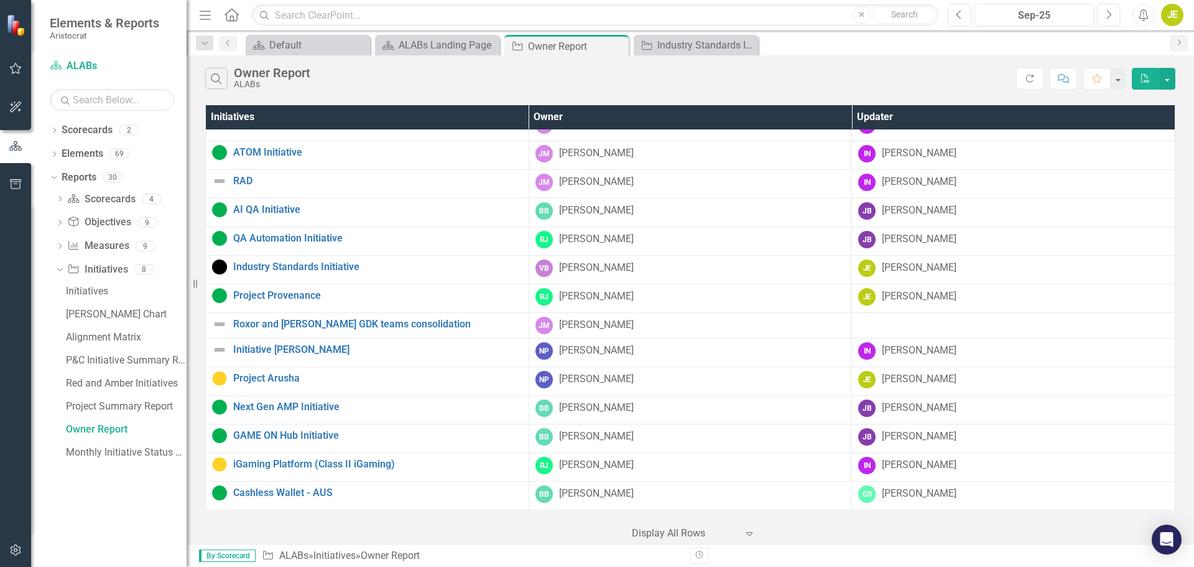
click at [751, 532] on icon "Expand" at bounding box center [749, 533] width 12 height 10
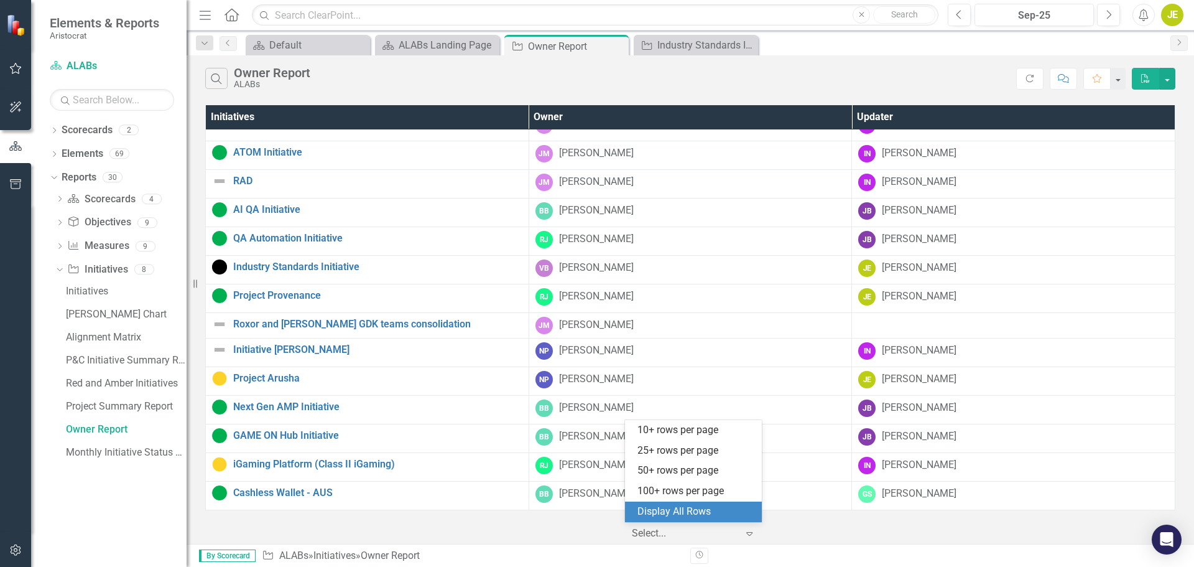
click at [697, 512] on div "Display All Rows" at bounding box center [695, 511] width 117 height 14
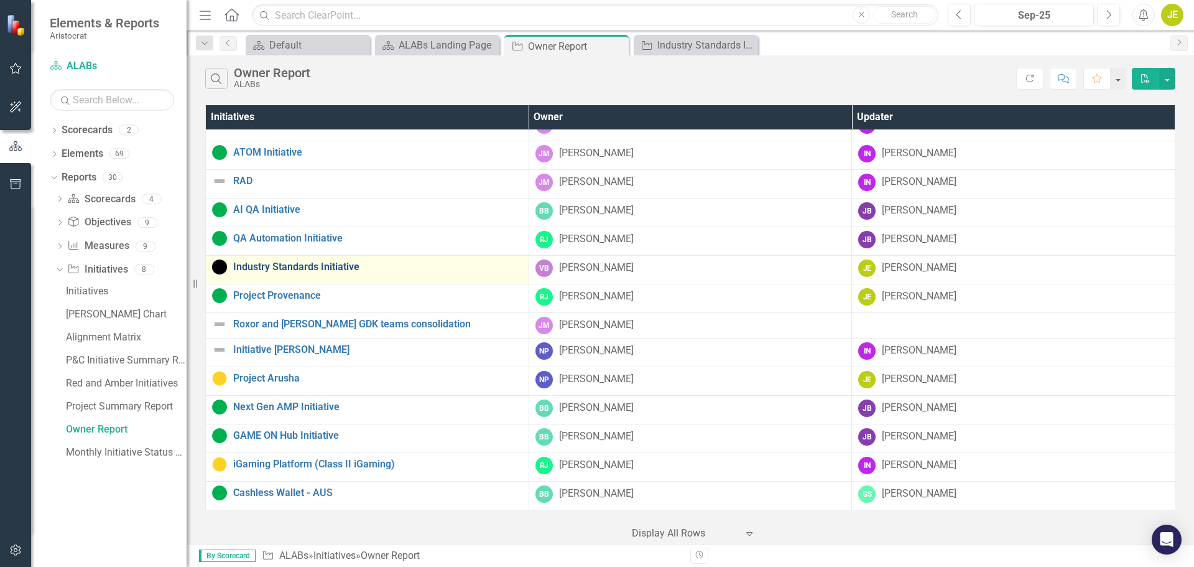
click at [345, 271] on link "Industry Standards Initiative" at bounding box center [377, 266] width 289 height 11
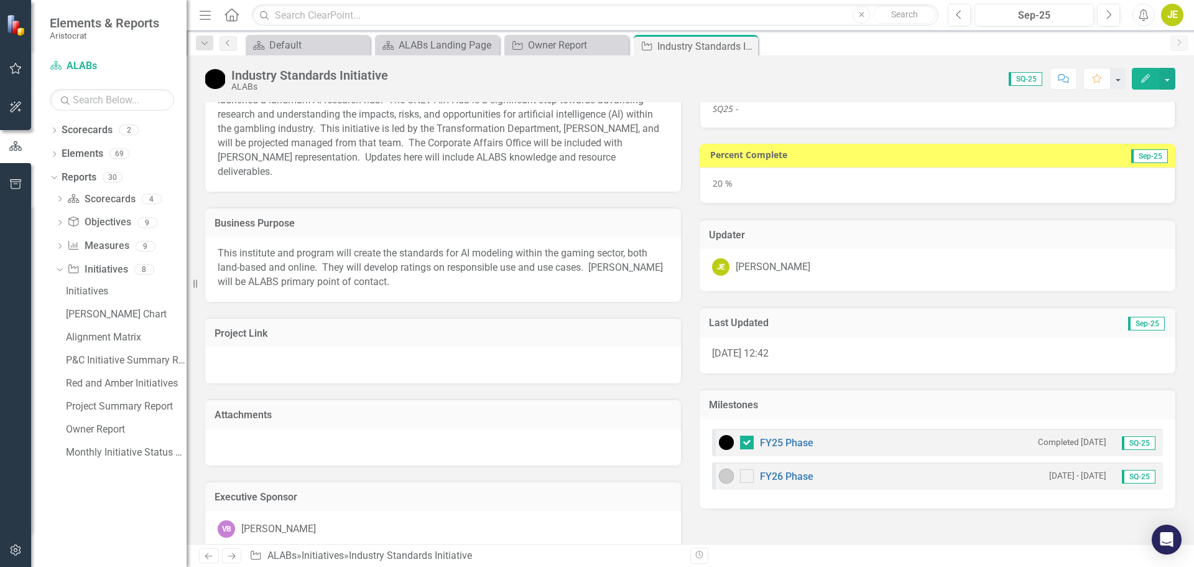
scroll to position [124, 0]
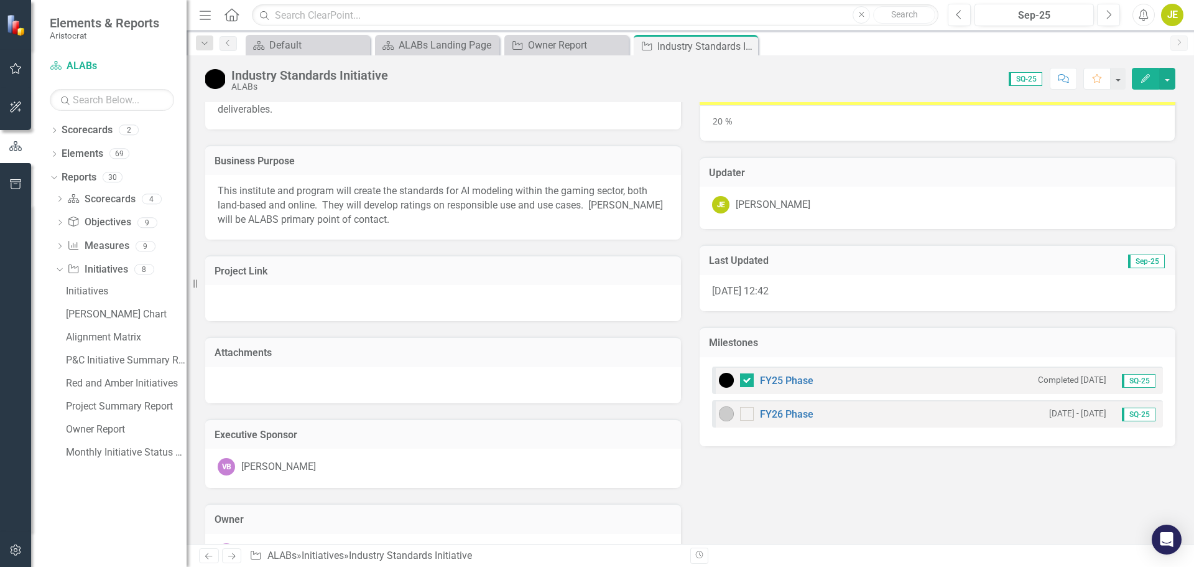
checkbox input "true"
